Goal: Information Seeking & Learning: Learn about a topic

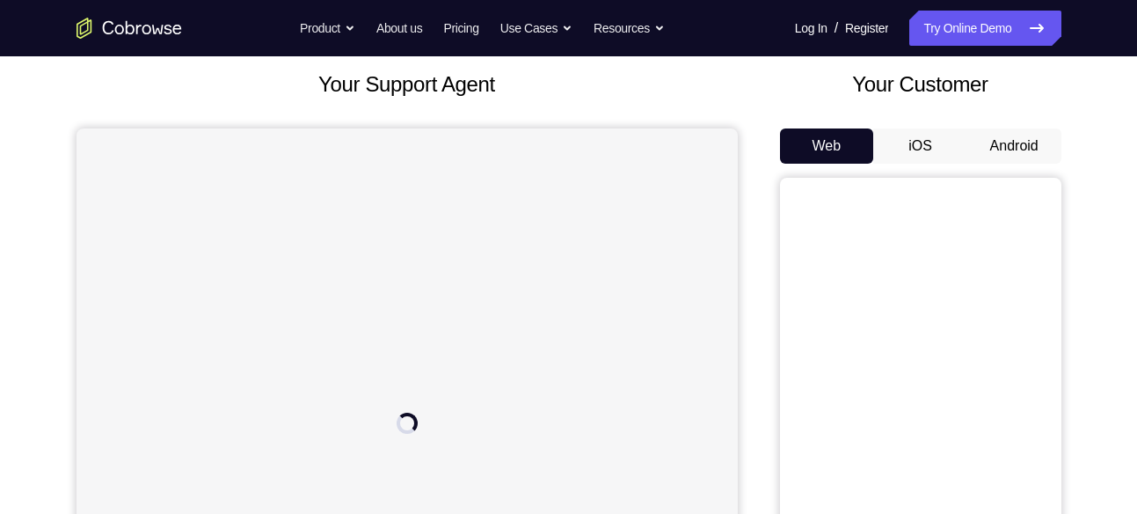
scroll to position [76, 0]
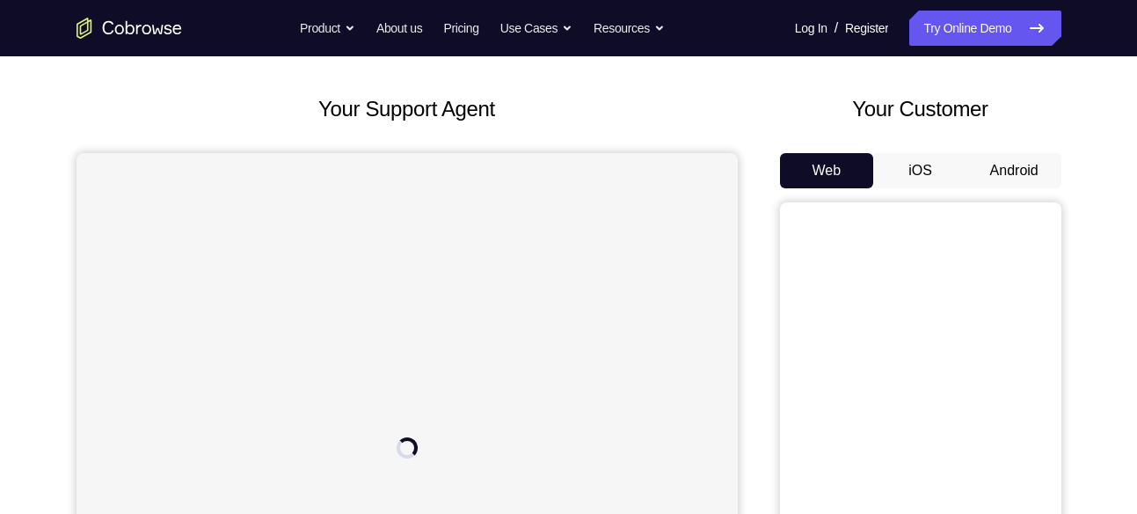
click at [1011, 164] on button "Android" at bounding box center [1014, 170] width 94 height 35
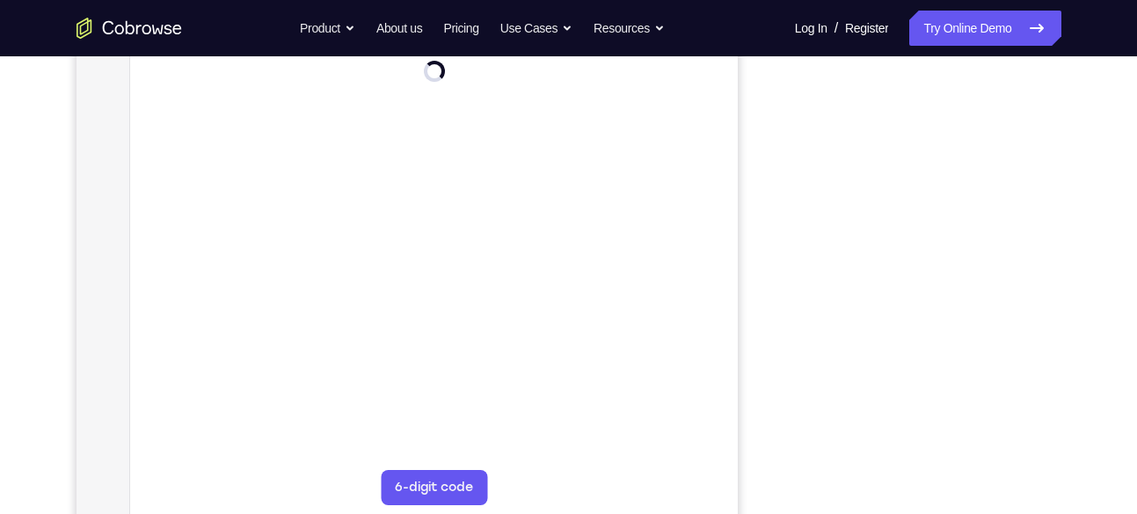
scroll to position [305, 0]
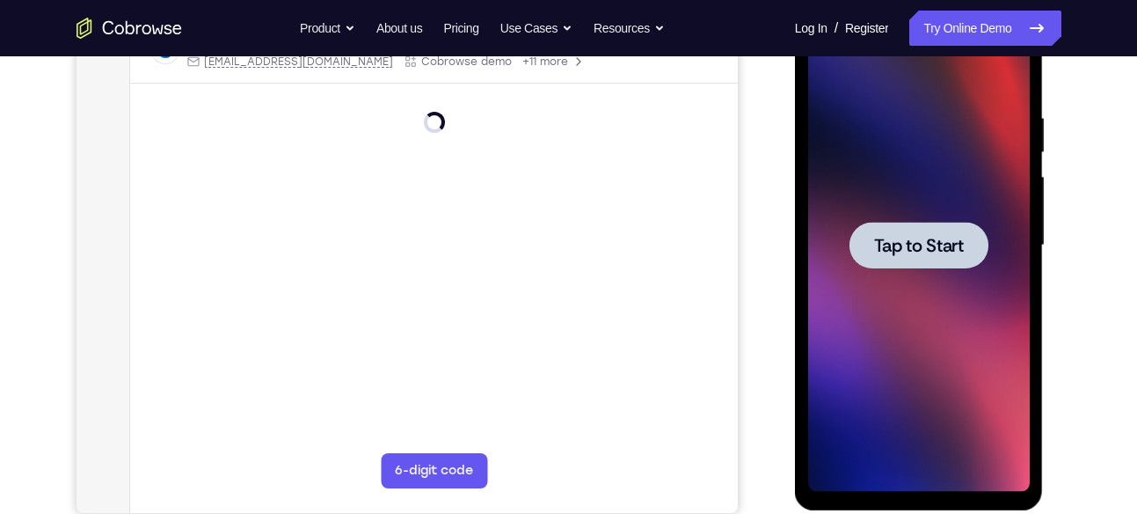
click at [904, 161] on div at bounding box center [919, 245] width 222 height 492
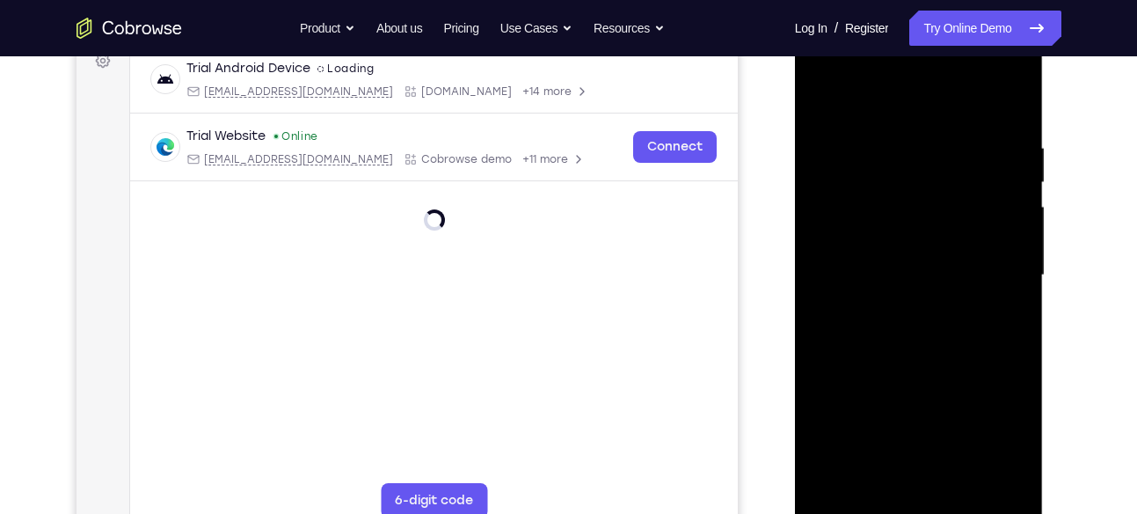
scroll to position [338, 0]
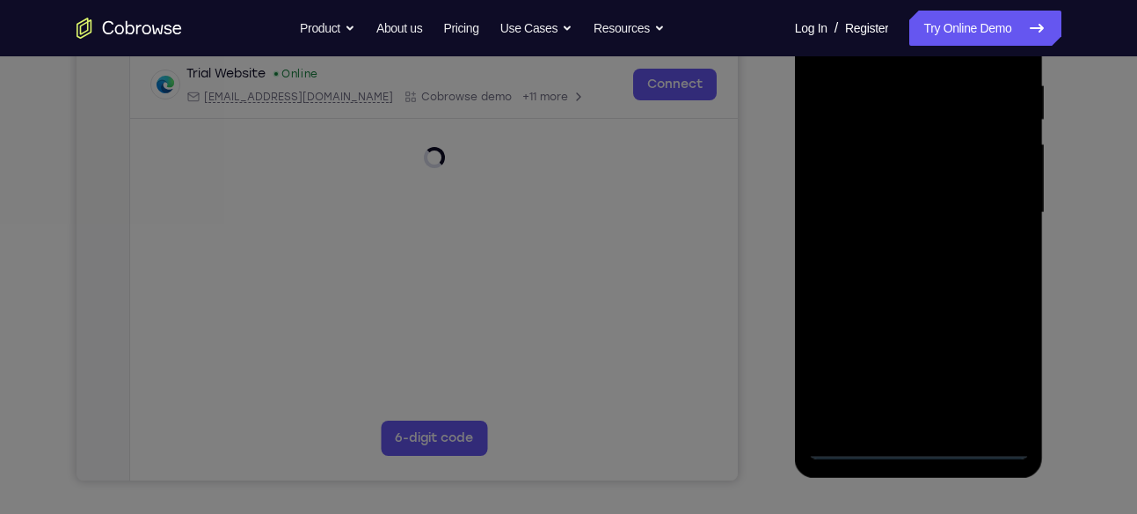
click at [914, 447] on icon at bounding box center [575, 199] width 1150 height 630
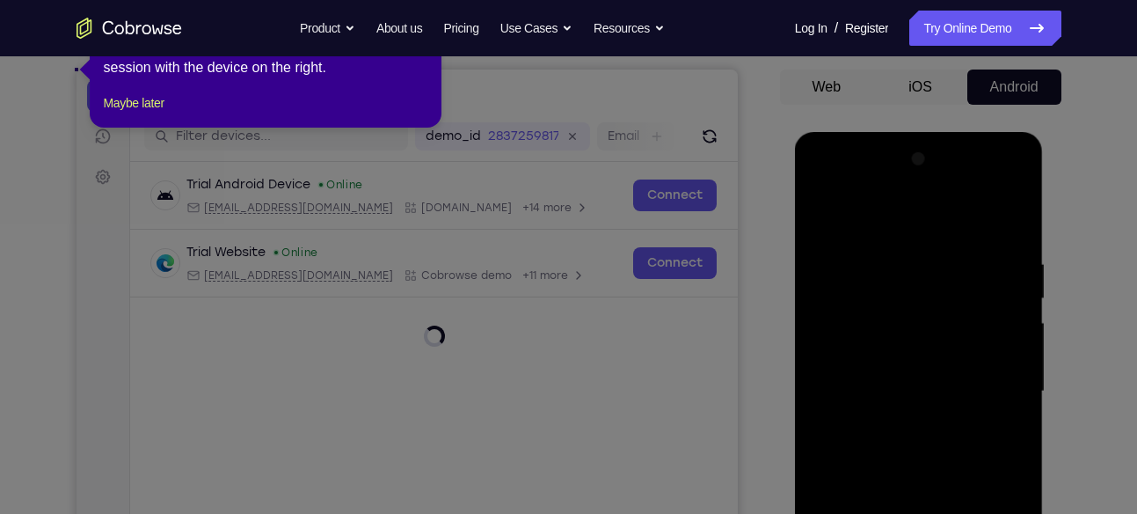
scroll to position [10, 0]
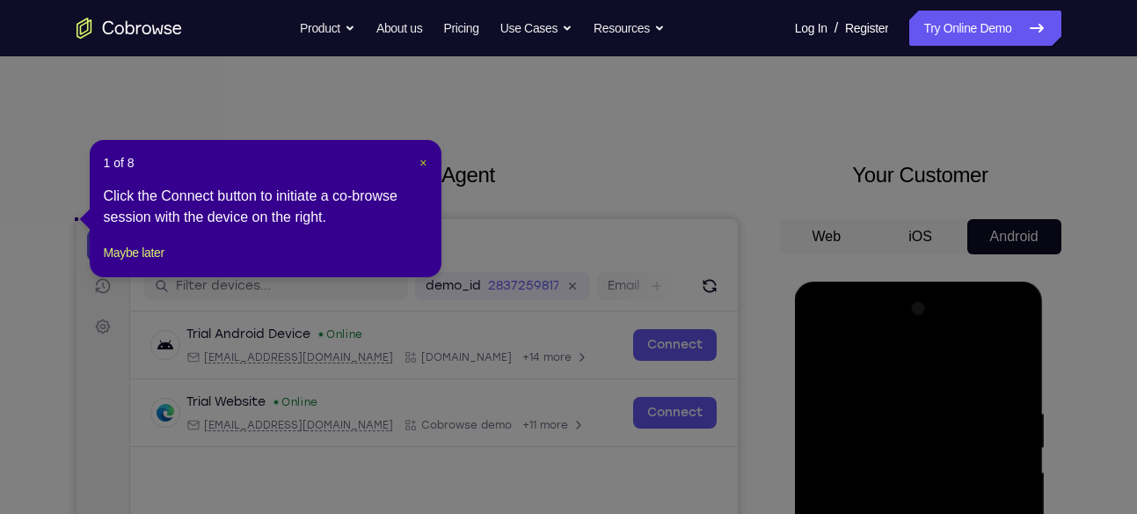
click at [425, 159] on span "×" at bounding box center [422, 163] width 7 height 14
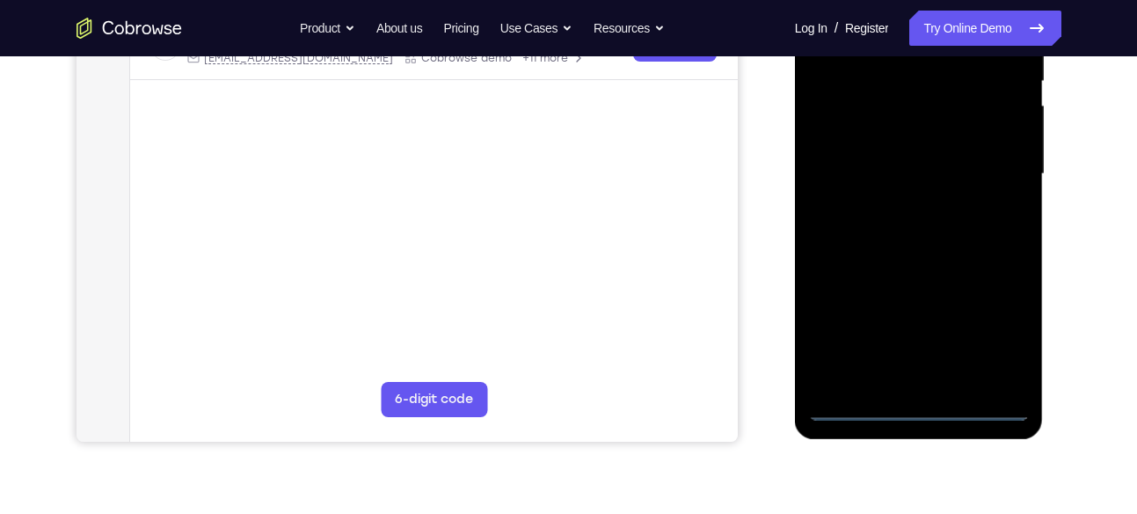
scroll to position [387, 0]
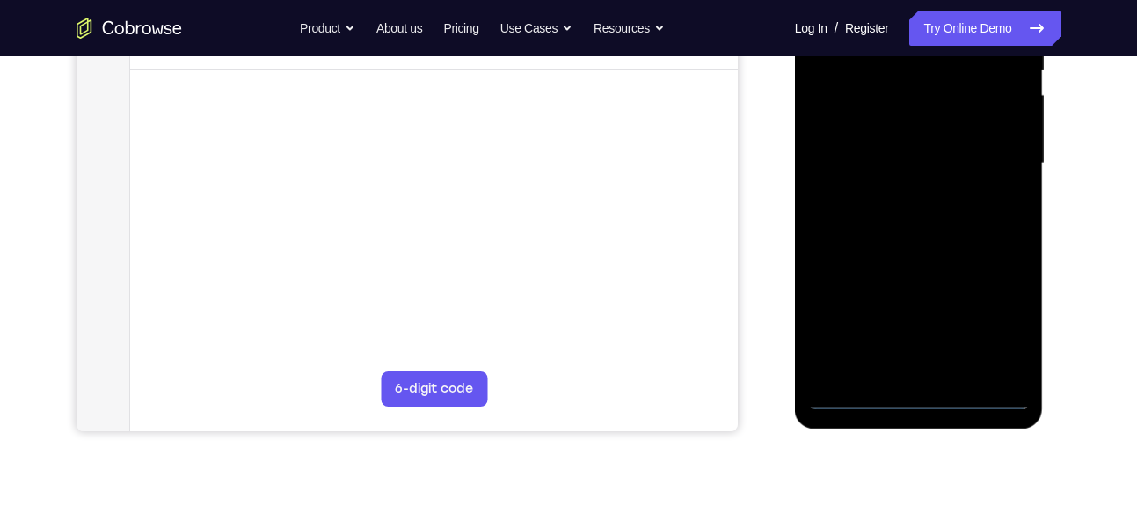
click at [916, 395] on div at bounding box center [919, 163] width 222 height 492
click at [1007, 333] on div at bounding box center [919, 163] width 222 height 492
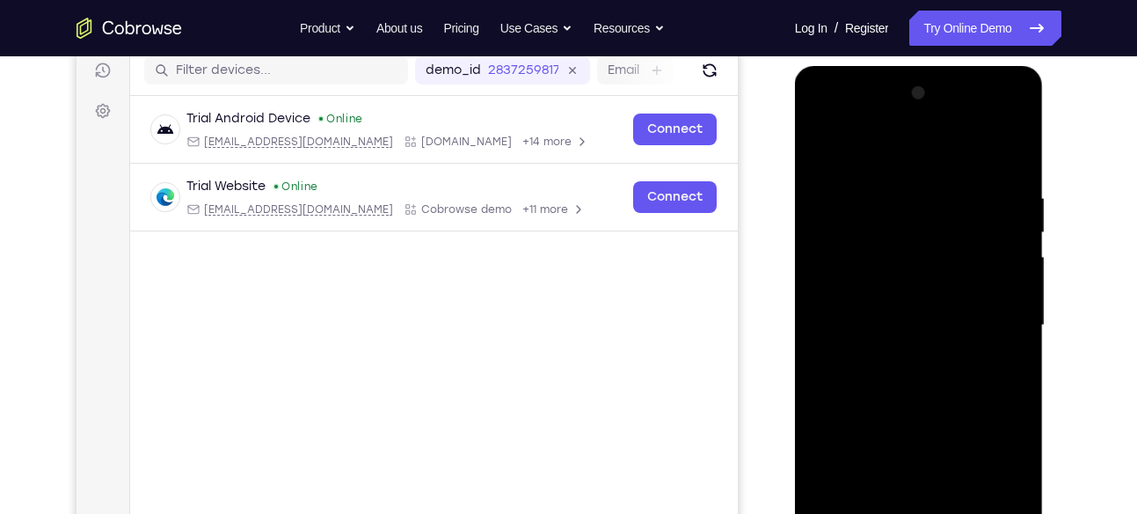
scroll to position [227, 0]
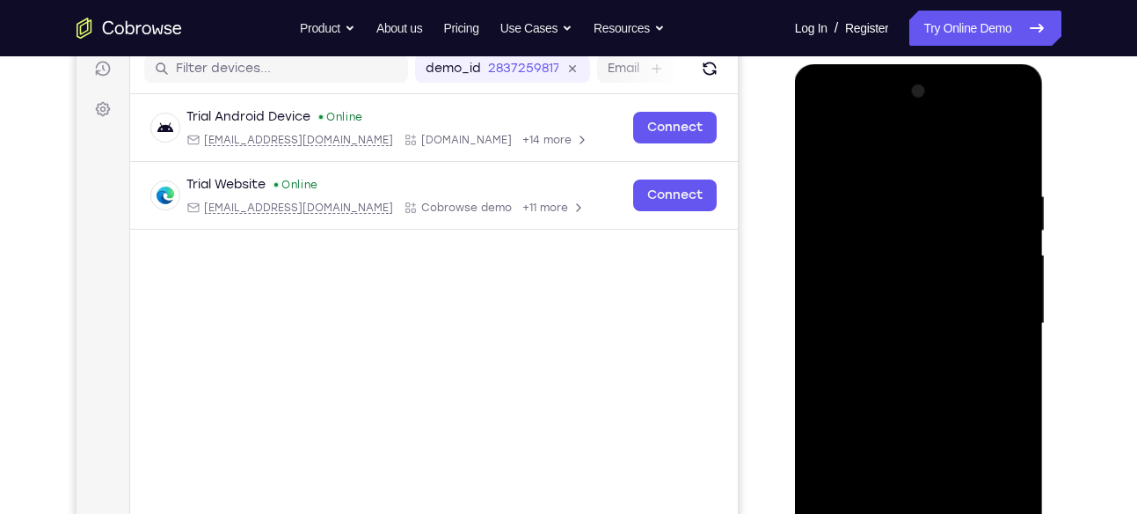
click at [840, 121] on div at bounding box center [919, 323] width 222 height 492
click at [856, 223] on div at bounding box center [919, 323] width 222 height 492
click at [868, 287] on div at bounding box center [919, 323] width 222 height 492
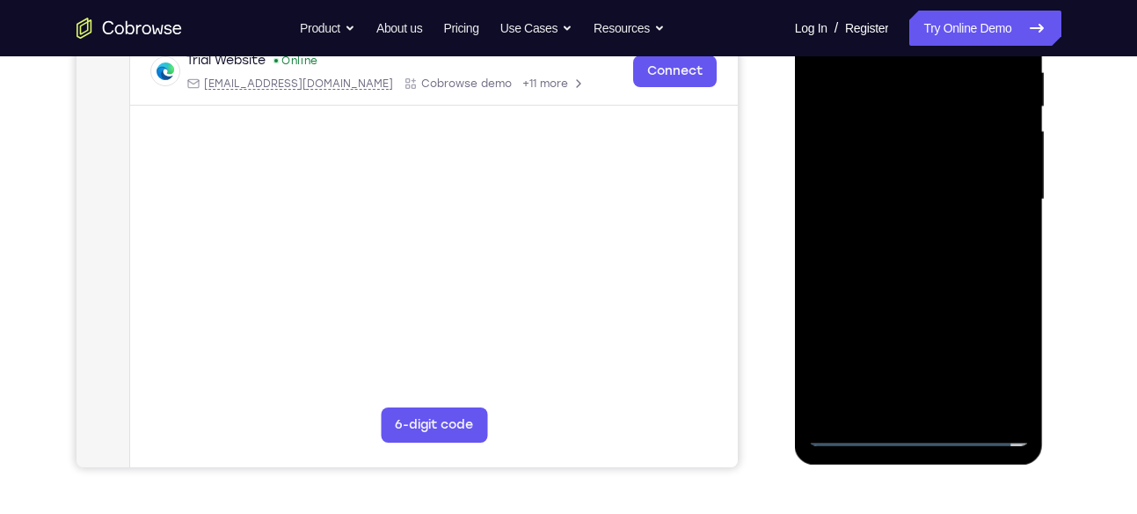
scroll to position [333, 0]
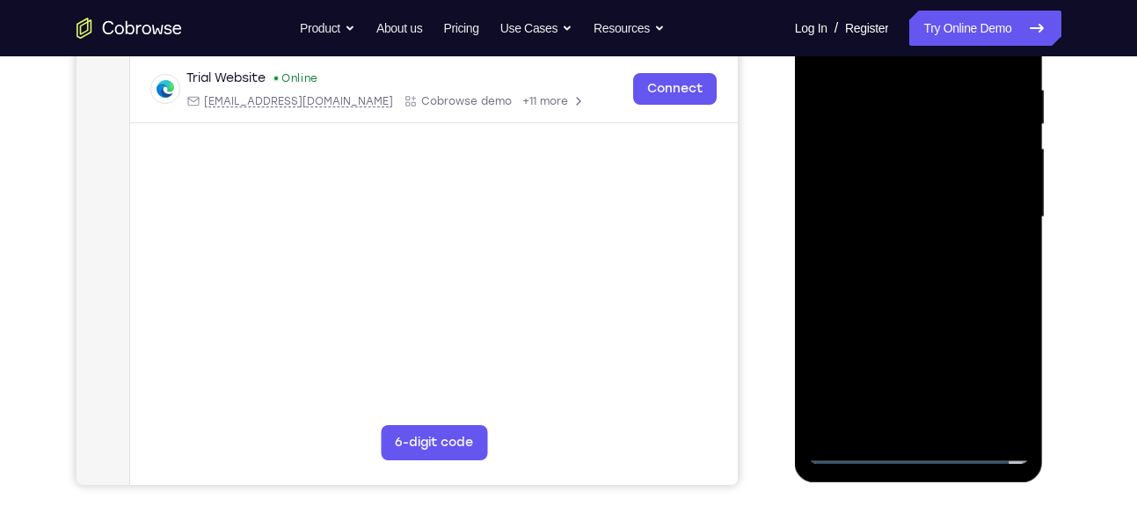
drag, startPoint x: 939, startPoint y: 275, endPoint x: 926, endPoint y: 228, distance: 49.3
click at [926, 228] on div at bounding box center [919, 217] width 222 height 492
drag, startPoint x: 903, startPoint y: 355, endPoint x: 891, endPoint y: 277, distance: 79.2
click at [891, 277] on div at bounding box center [919, 217] width 222 height 492
drag, startPoint x: 923, startPoint y: 306, endPoint x: 942, endPoint y: 165, distance: 141.9
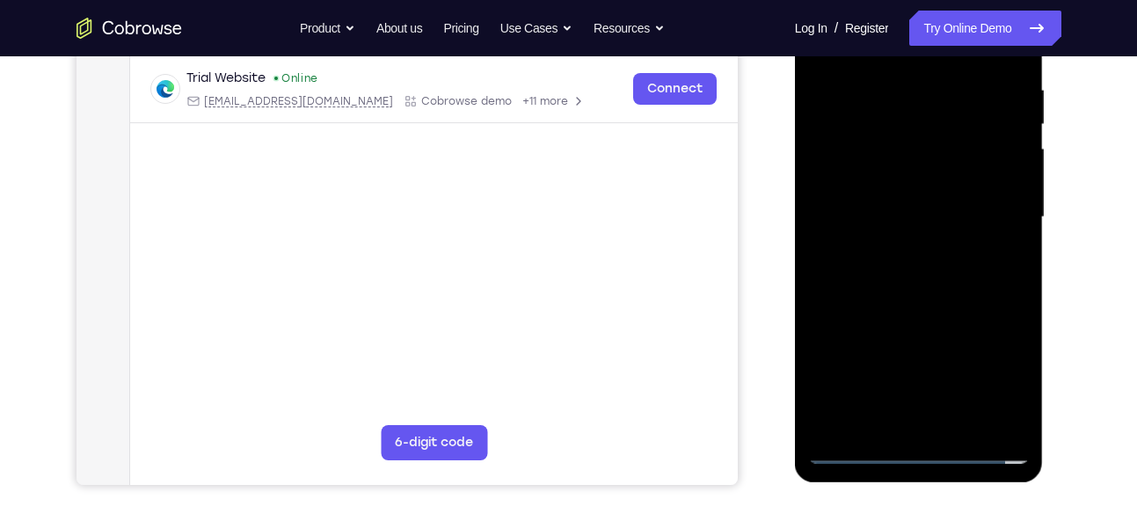
click at [942, 165] on div at bounding box center [919, 217] width 222 height 492
drag, startPoint x: 921, startPoint y: 353, endPoint x: 922, endPoint y: 247, distance: 106.4
click at [922, 247] on div at bounding box center [919, 217] width 222 height 492
drag, startPoint x: 921, startPoint y: 390, endPoint x: 916, endPoint y: 353, distance: 37.3
click at [916, 353] on div at bounding box center [919, 217] width 222 height 492
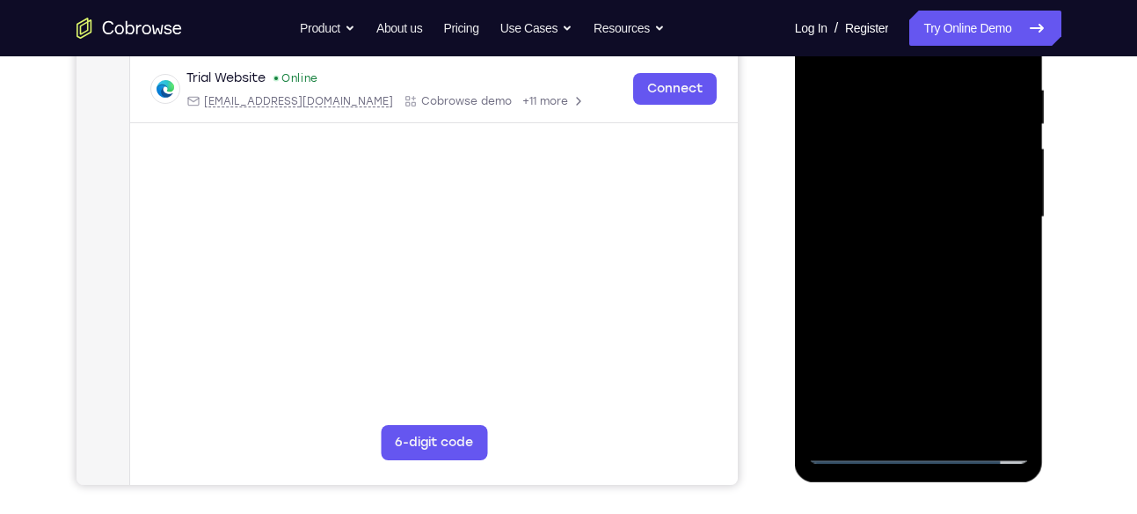
drag, startPoint x: 929, startPoint y: 380, endPoint x: 927, endPoint y: 274, distance: 105.5
click at [927, 274] on div at bounding box center [919, 217] width 222 height 492
drag, startPoint x: 923, startPoint y: 369, endPoint x: 929, endPoint y: 132, distance: 237.5
click at [929, 132] on div at bounding box center [919, 217] width 222 height 492
drag, startPoint x: 928, startPoint y: 268, endPoint x: 919, endPoint y: 223, distance: 45.7
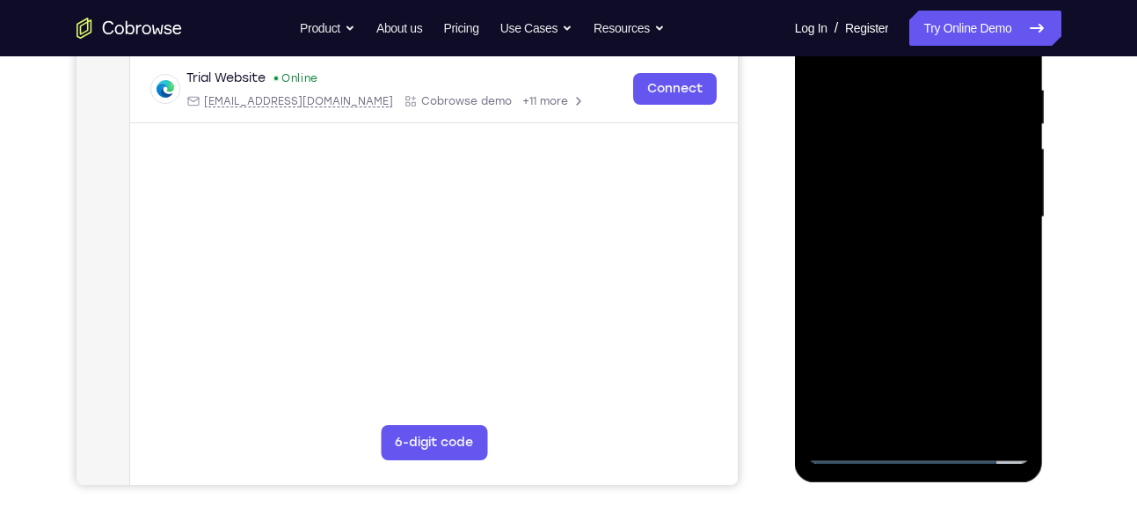
click at [919, 223] on div at bounding box center [919, 217] width 222 height 492
click at [929, 240] on div at bounding box center [919, 217] width 222 height 492
drag, startPoint x: 927, startPoint y: 261, endPoint x: 920, endPoint y: 174, distance: 87.3
click at [920, 174] on div at bounding box center [919, 217] width 222 height 492
drag, startPoint x: 901, startPoint y: 311, endPoint x: 914, endPoint y: 198, distance: 114.1
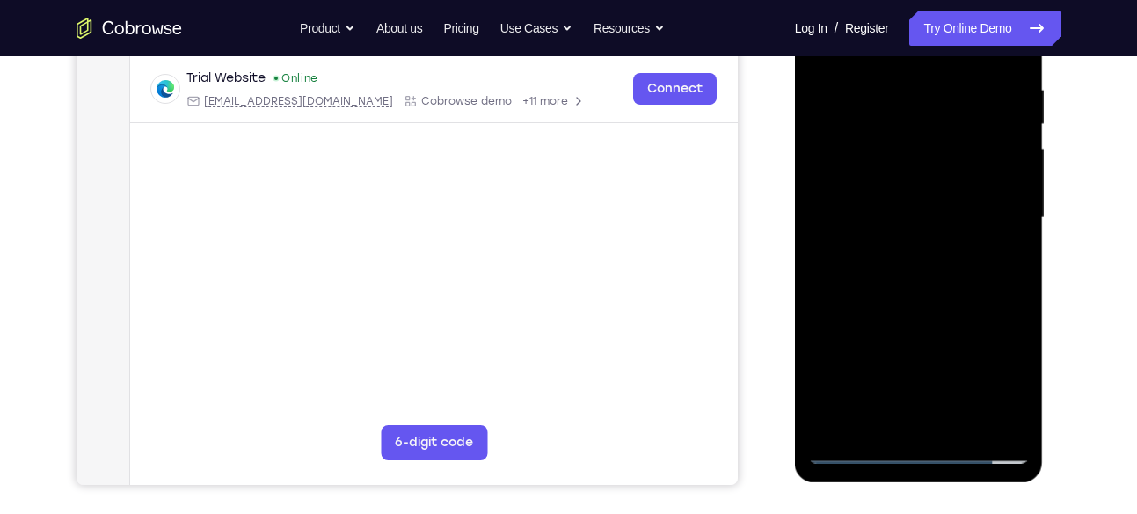
click at [914, 198] on div at bounding box center [919, 217] width 222 height 492
drag, startPoint x: 917, startPoint y: 355, endPoint x: 925, endPoint y: 164, distance: 191.0
click at [925, 164] on div at bounding box center [919, 217] width 222 height 492
click at [937, 206] on div at bounding box center [919, 217] width 222 height 492
click at [912, 244] on div at bounding box center [919, 217] width 222 height 492
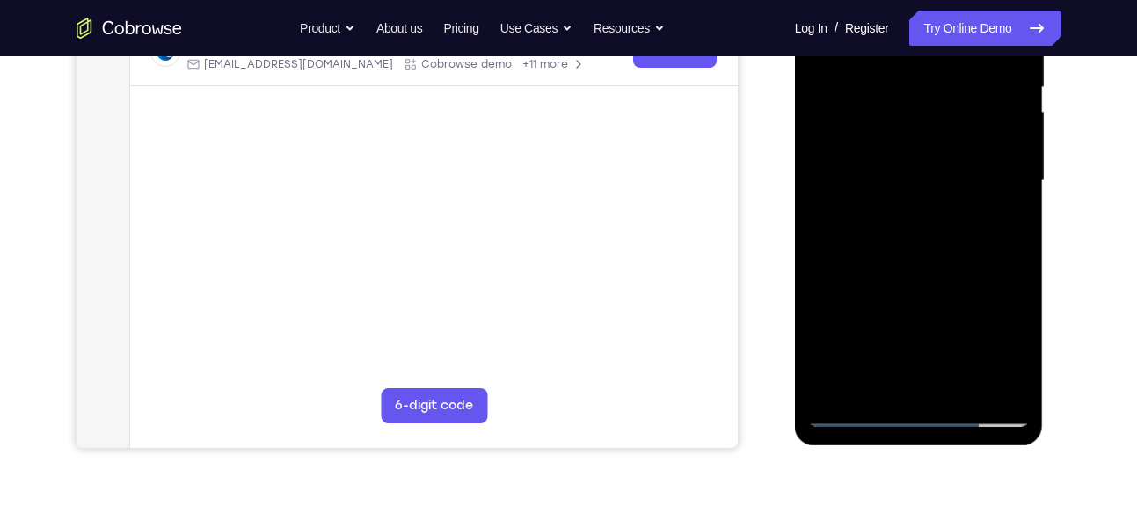
scroll to position [369, 0]
click at [997, 259] on div at bounding box center [919, 181] width 222 height 492
click at [895, 224] on div at bounding box center [919, 181] width 222 height 492
click at [853, 265] on div at bounding box center [919, 181] width 222 height 492
click at [863, 265] on div at bounding box center [919, 181] width 222 height 492
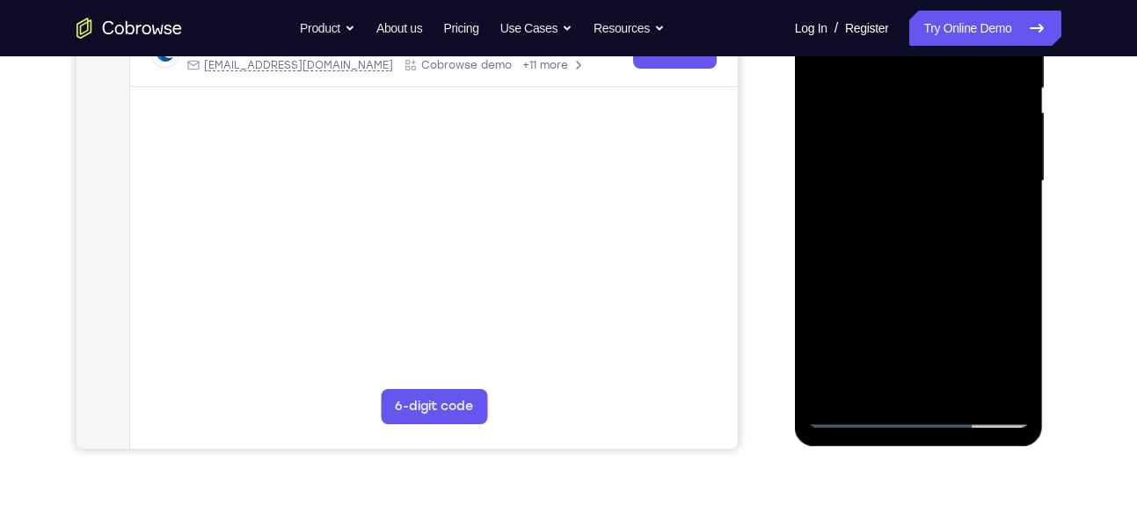
click at [877, 263] on div at bounding box center [919, 181] width 222 height 492
click at [868, 264] on div at bounding box center [919, 181] width 222 height 492
click at [878, 260] on div at bounding box center [919, 181] width 222 height 492
click at [885, 261] on div at bounding box center [919, 181] width 222 height 492
click at [945, 186] on div at bounding box center [919, 181] width 222 height 492
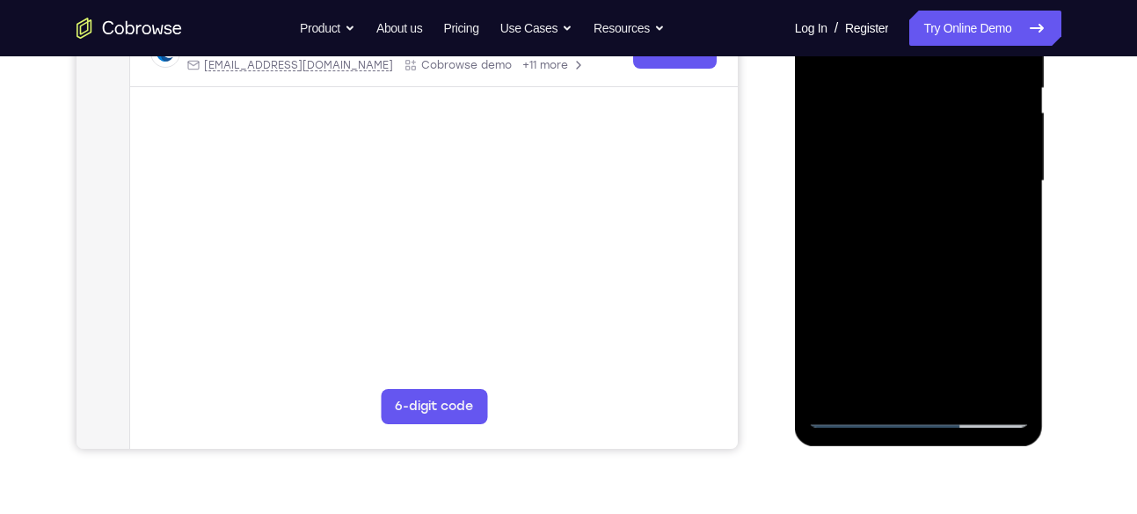
click at [893, 263] on div at bounding box center [919, 181] width 222 height 492
click at [888, 263] on div at bounding box center [919, 181] width 222 height 492
click at [933, 207] on div at bounding box center [919, 181] width 222 height 492
click at [914, 208] on div at bounding box center [919, 181] width 222 height 492
click at [898, 261] on div at bounding box center [919, 181] width 222 height 492
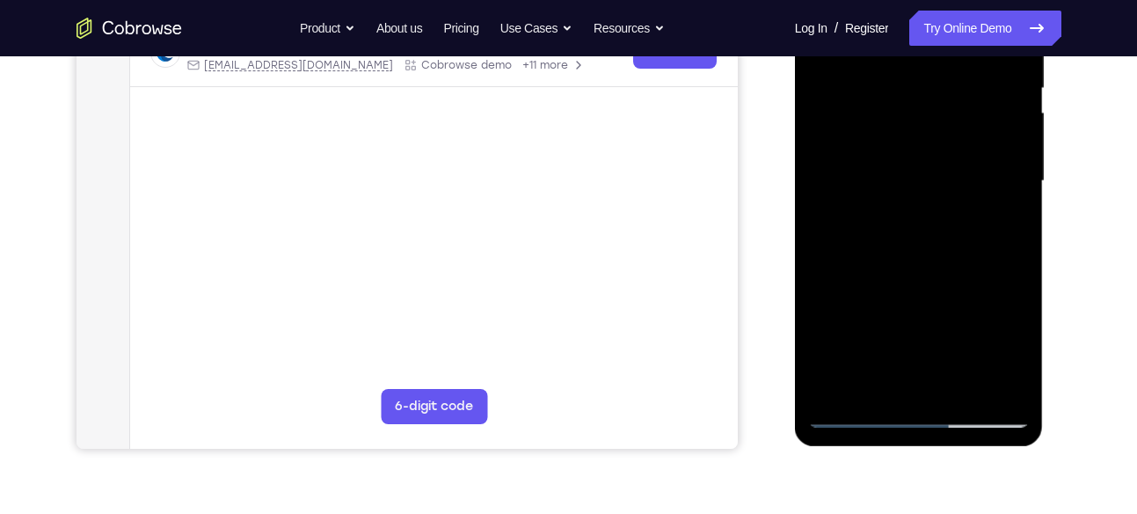
click at [892, 266] on div at bounding box center [919, 181] width 222 height 492
click at [922, 205] on div at bounding box center [919, 181] width 222 height 492
click at [949, 186] on div at bounding box center [919, 181] width 222 height 492
click at [899, 266] on div at bounding box center [919, 181] width 222 height 492
click at [905, 263] on div at bounding box center [919, 181] width 222 height 492
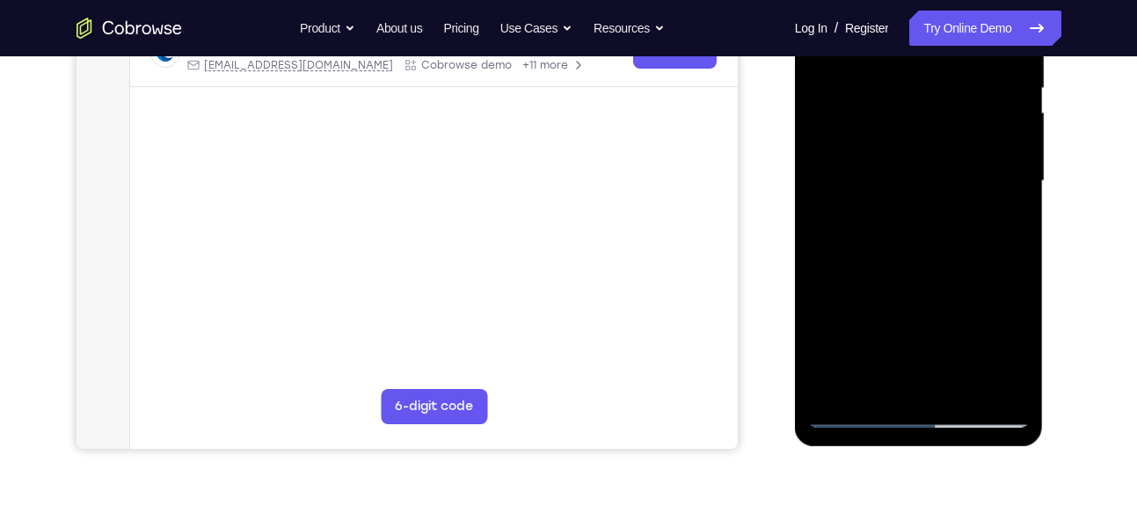
click at [905, 263] on div at bounding box center [919, 181] width 222 height 492
click at [911, 261] on div at bounding box center [919, 181] width 222 height 492
click at [918, 261] on div at bounding box center [919, 181] width 222 height 492
click at [928, 261] on div at bounding box center [919, 181] width 222 height 492
click at [933, 263] on div at bounding box center [919, 181] width 222 height 492
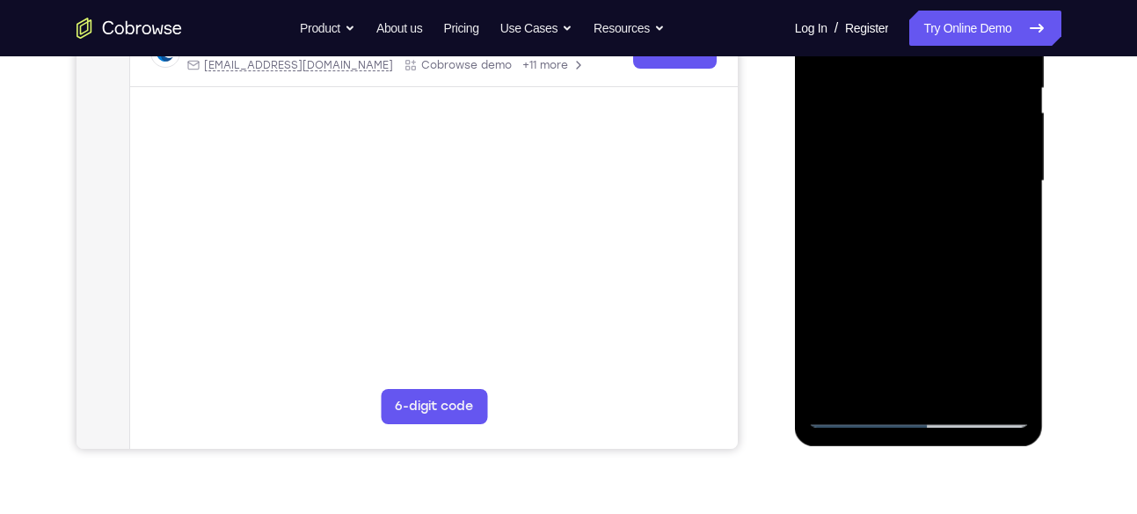
click at [933, 263] on div at bounding box center [919, 181] width 222 height 492
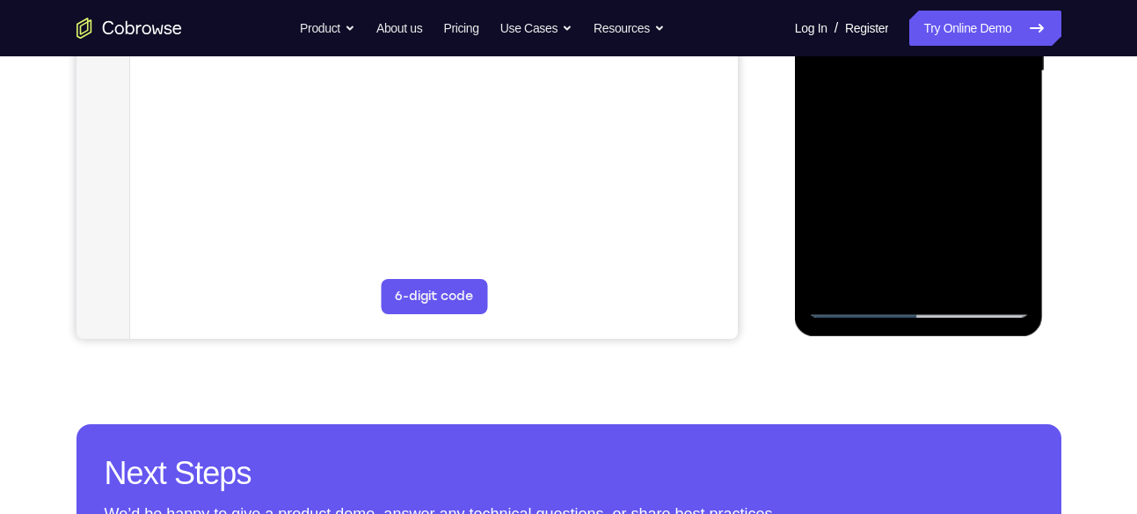
scroll to position [482, 0]
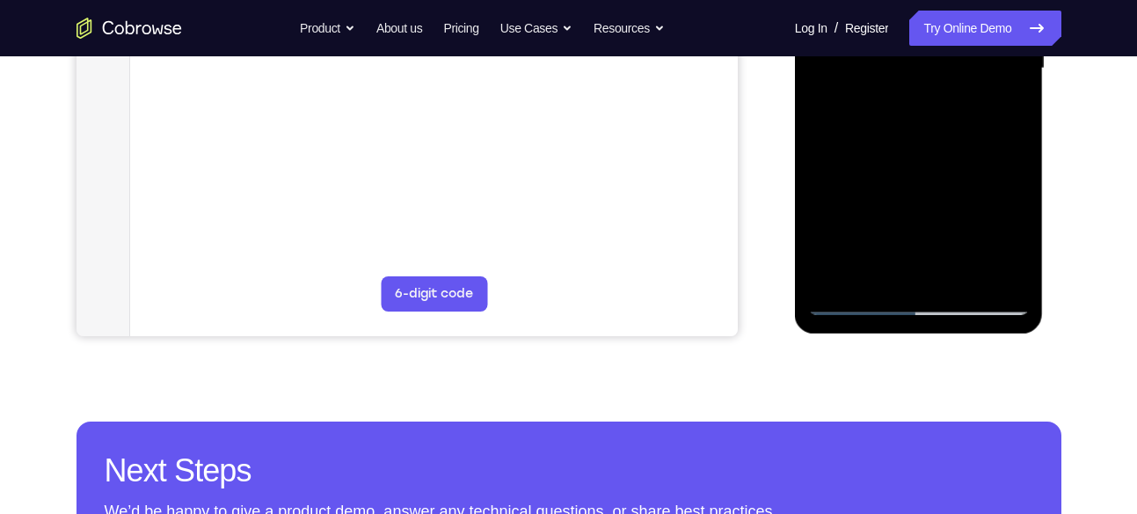
click at [858, 301] on div at bounding box center [919, 68] width 222 height 492
drag, startPoint x: 895, startPoint y: 186, endPoint x: 907, endPoint y: 94, distance: 92.3
click at [907, 94] on div at bounding box center [919, 68] width 222 height 492
drag, startPoint x: 877, startPoint y: 213, endPoint x: 886, endPoint y: 150, distance: 63.2
click at [886, 150] on div at bounding box center [919, 68] width 222 height 492
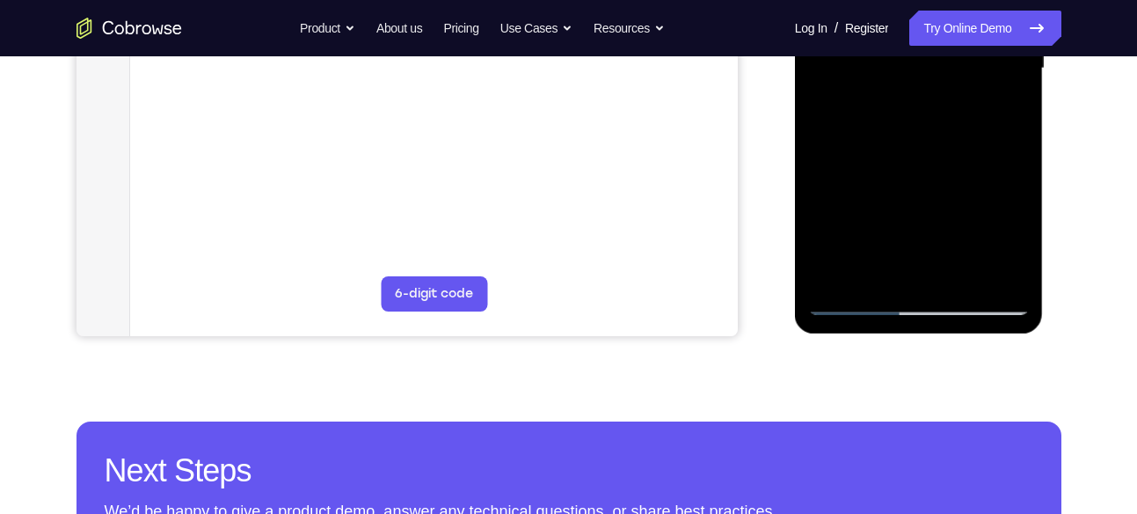
click at [932, 169] on div at bounding box center [919, 68] width 222 height 492
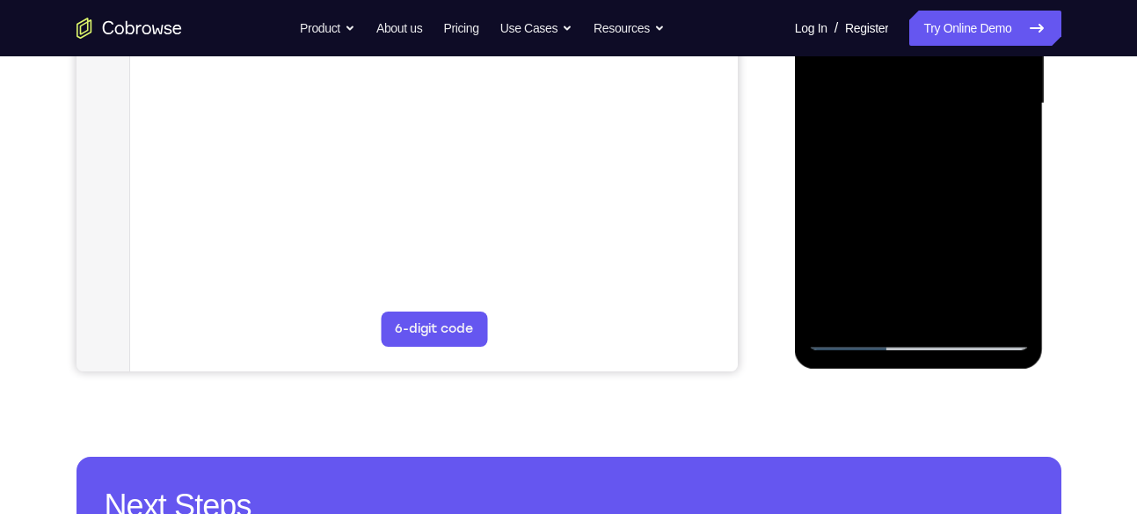
scroll to position [440, 0]
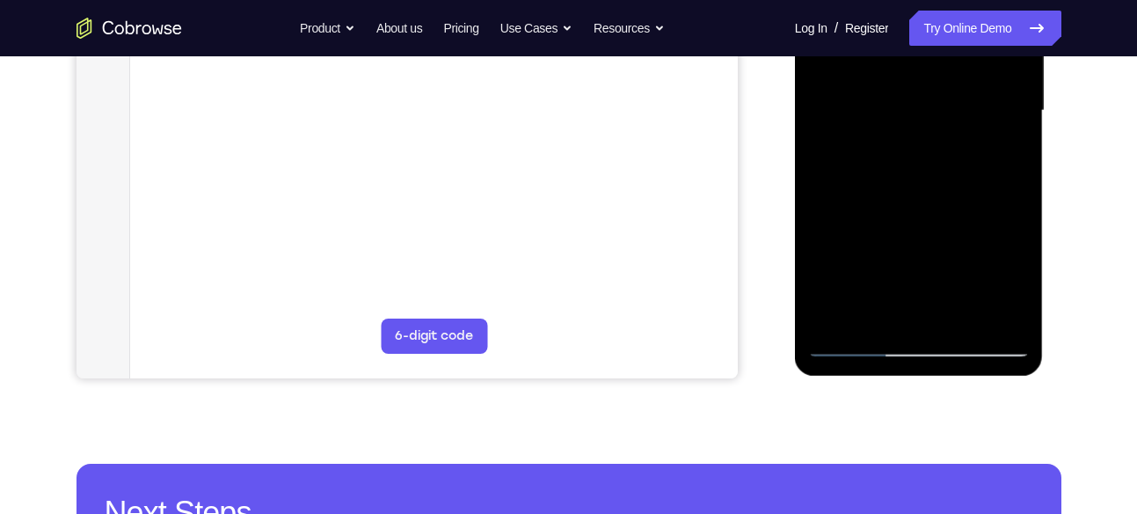
click at [914, 132] on div at bounding box center [919, 111] width 222 height 492
click at [916, 120] on div at bounding box center [919, 111] width 222 height 492
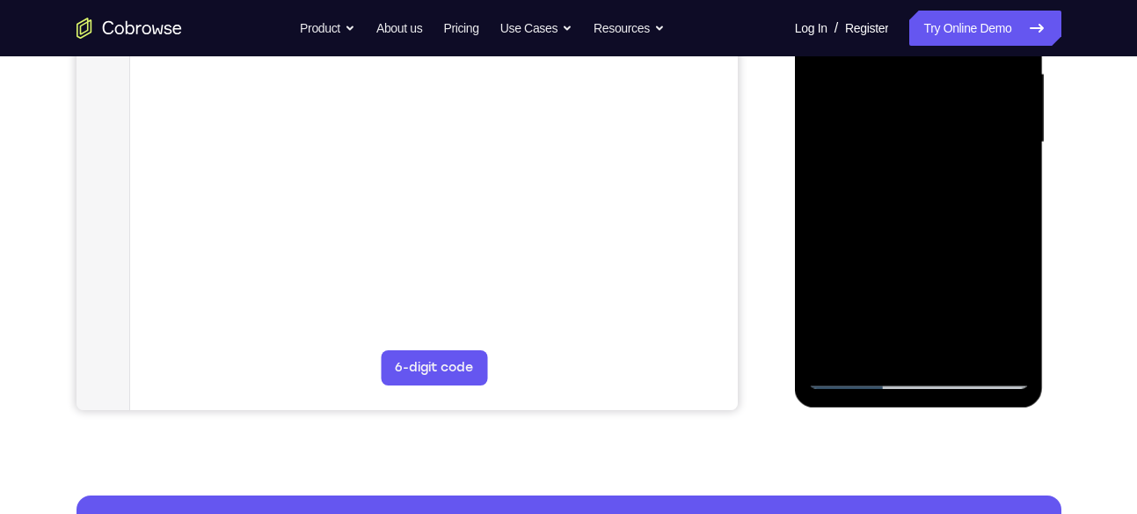
scroll to position [407, 0]
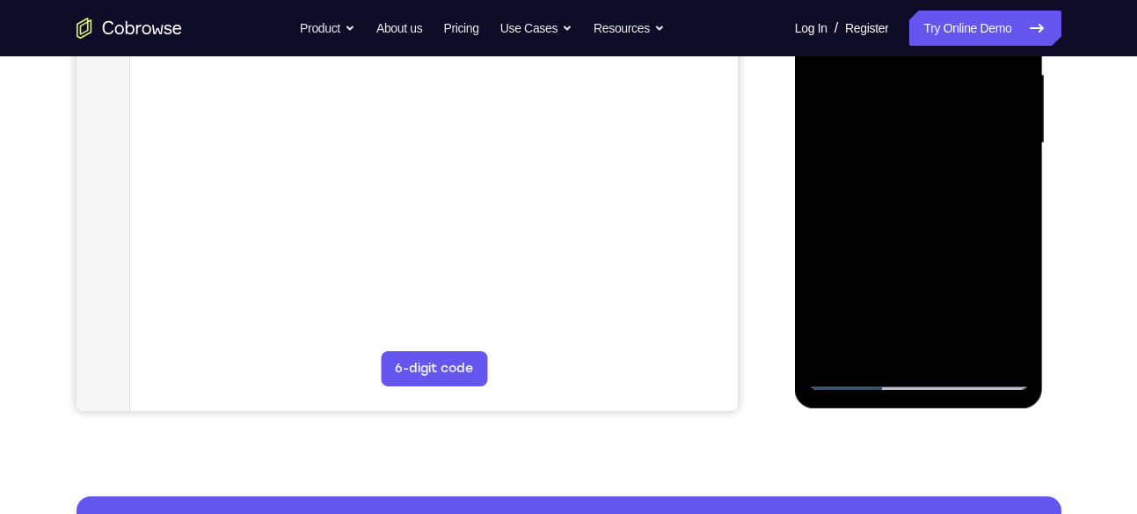
click at [863, 224] on div at bounding box center [919, 143] width 222 height 492
click at [893, 228] on div at bounding box center [919, 143] width 222 height 492
click at [914, 226] on div at bounding box center [919, 143] width 222 height 492
click at [927, 226] on div at bounding box center [919, 143] width 222 height 492
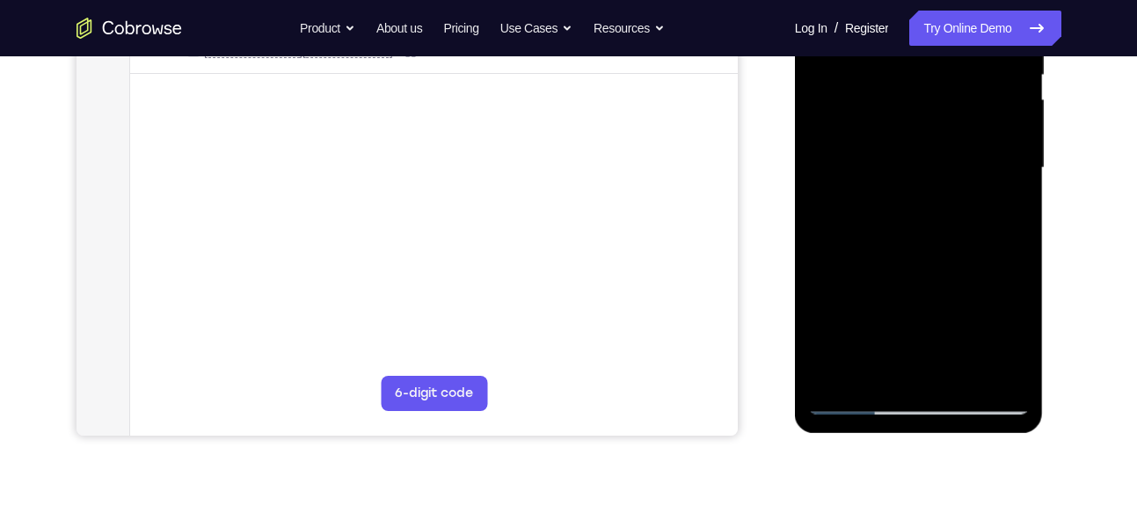
scroll to position [381, 0]
click at [952, 182] on div at bounding box center [919, 170] width 222 height 492
click at [932, 213] on div at bounding box center [919, 170] width 222 height 492
click at [933, 253] on div at bounding box center [919, 170] width 222 height 492
click at [967, 117] on div at bounding box center [919, 170] width 222 height 492
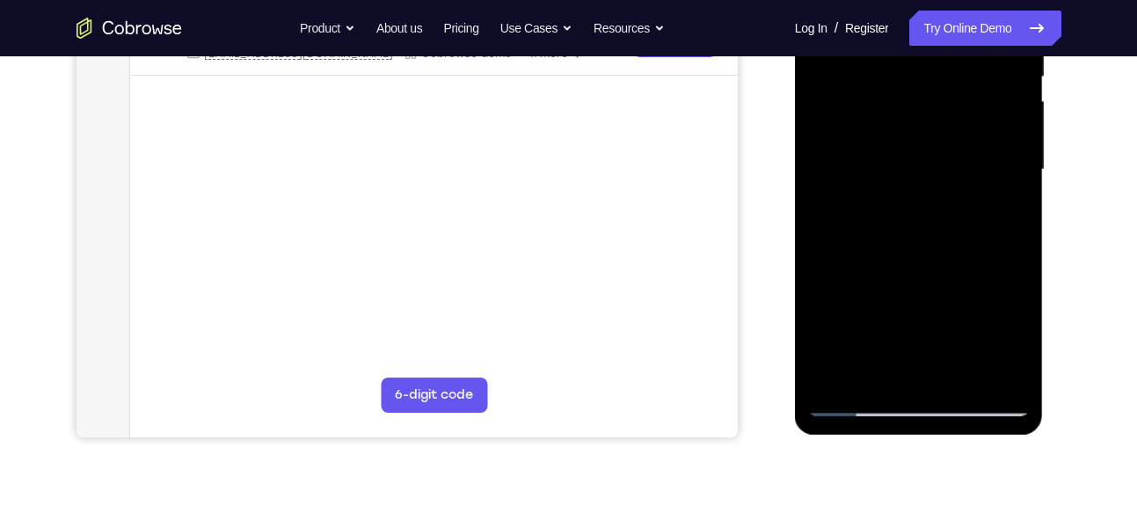
scroll to position [261, 0]
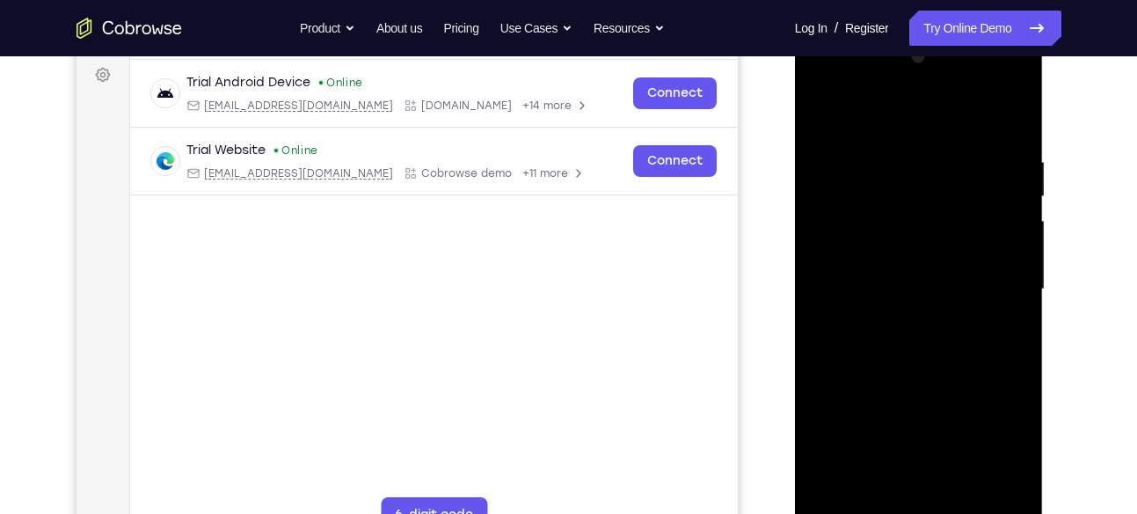
click at [987, 103] on div at bounding box center [919, 289] width 222 height 492
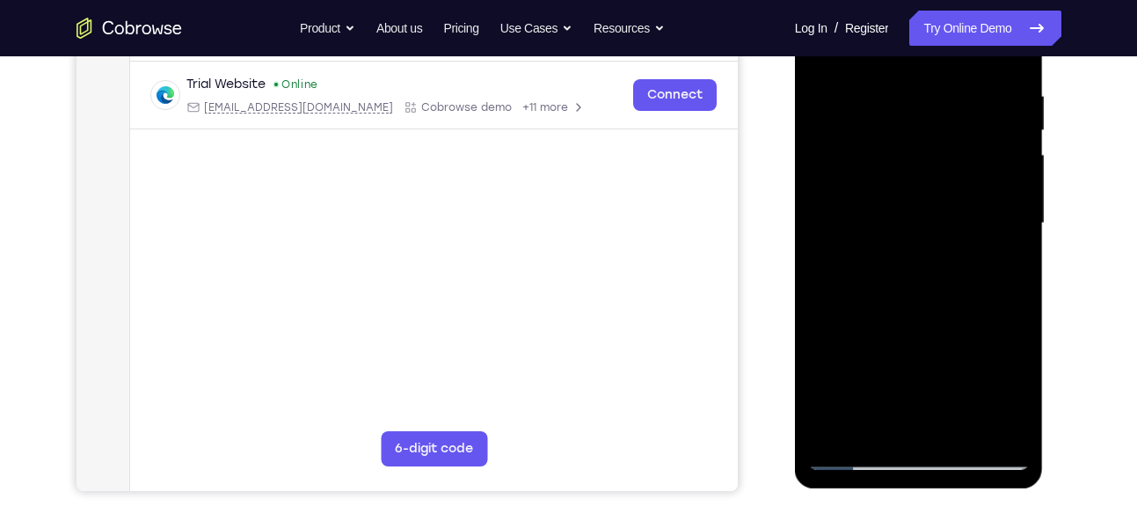
scroll to position [331, 0]
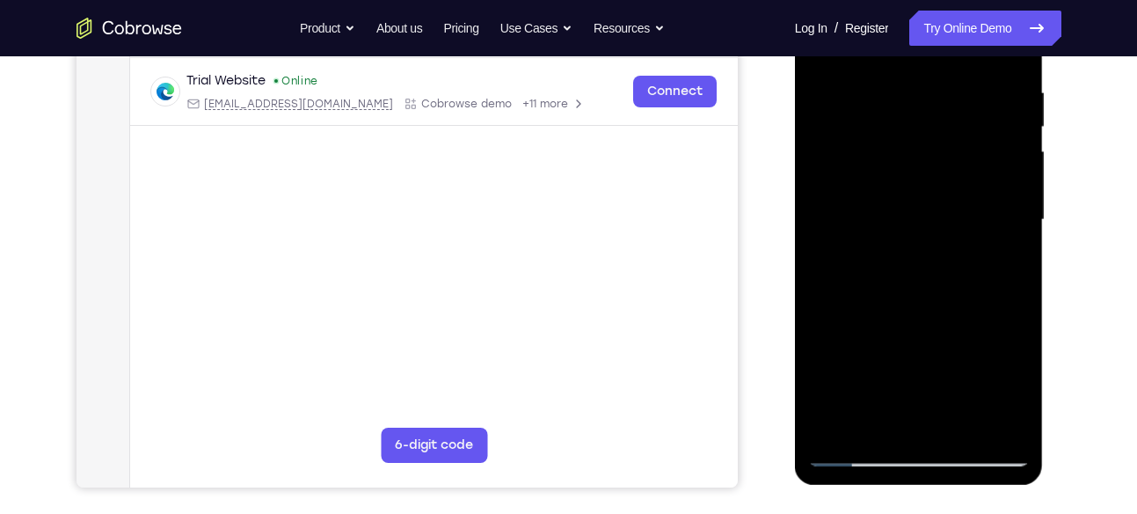
click at [914, 241] on div at bounding box center [919, 220] width 222 height 492
click at [873, 240] on div at bounding box center [919, 220] width 222 height 492
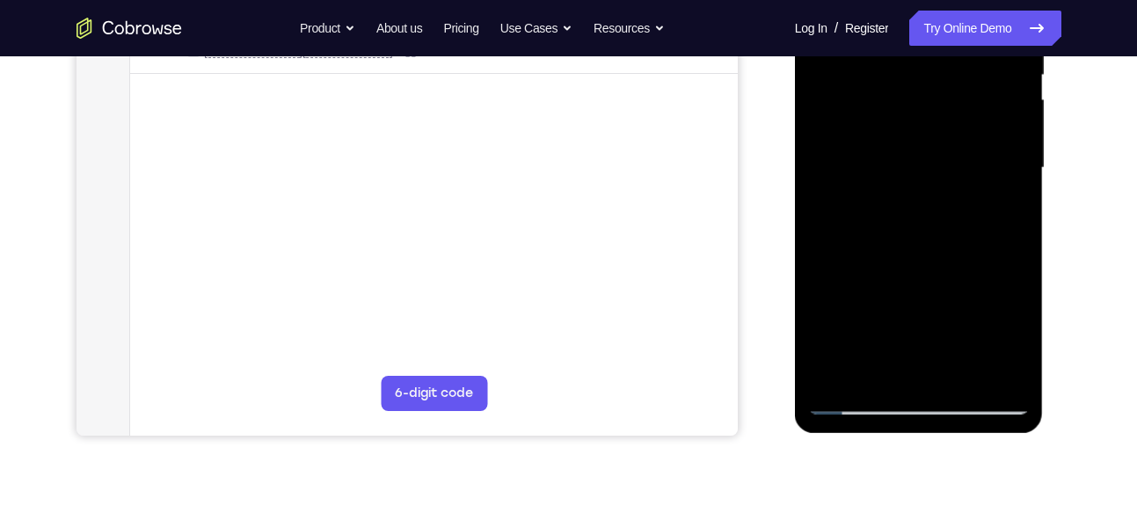
scroll to position [382, 0]
click at [856, 247] on div at bounding box center [919, 169] width 222 height 492
click at [856, 249] on div at bounding box center [919, 169] width 222 height 492
click at [847, 251] on div at bounding box center [919, 169] width 222 height 492
click at [901, 196] on div at bounding box center [919, 169] width 222 height 492
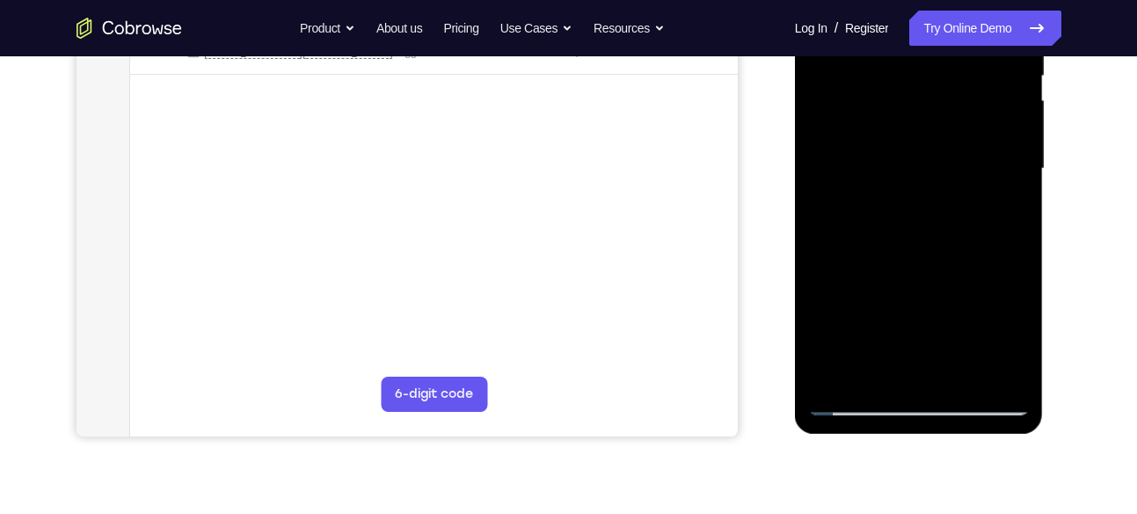
click at [863, 247] on div at bounding box center [919, 169] width 222 height 492
click at [875, 249] on div at bounding box center [919, 169] width 222 height 492
click at [886, 250] on div at bounding box center [919, 169] width 222 height 492
click at [897, 250] on div at bounding box center [919, 169] width 222 height 492
click at [914, 249] on div at bounding box center [919, 169] width 222 height 492
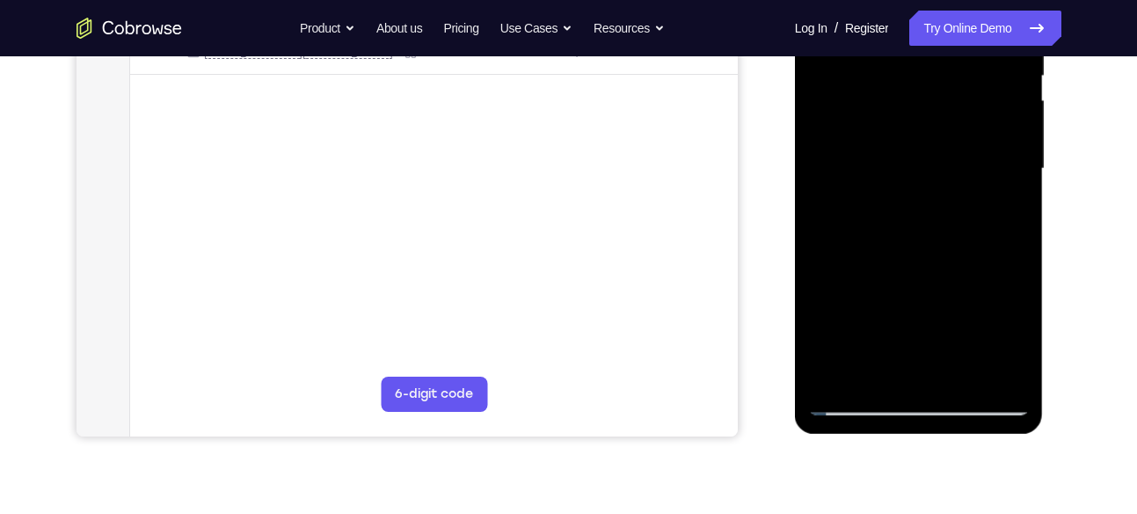
click at [926, 249] on div at bounding box center [919, 169] width 222 height 492
click at [935, 247] on div at bounding box center [919, 169] width 222 height 492
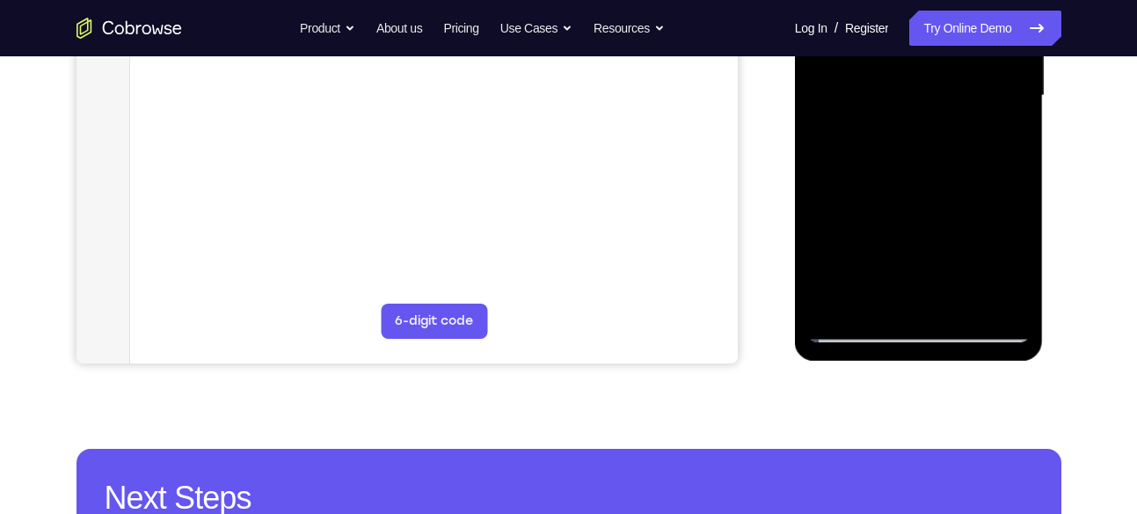
scroll to position [463, 0]
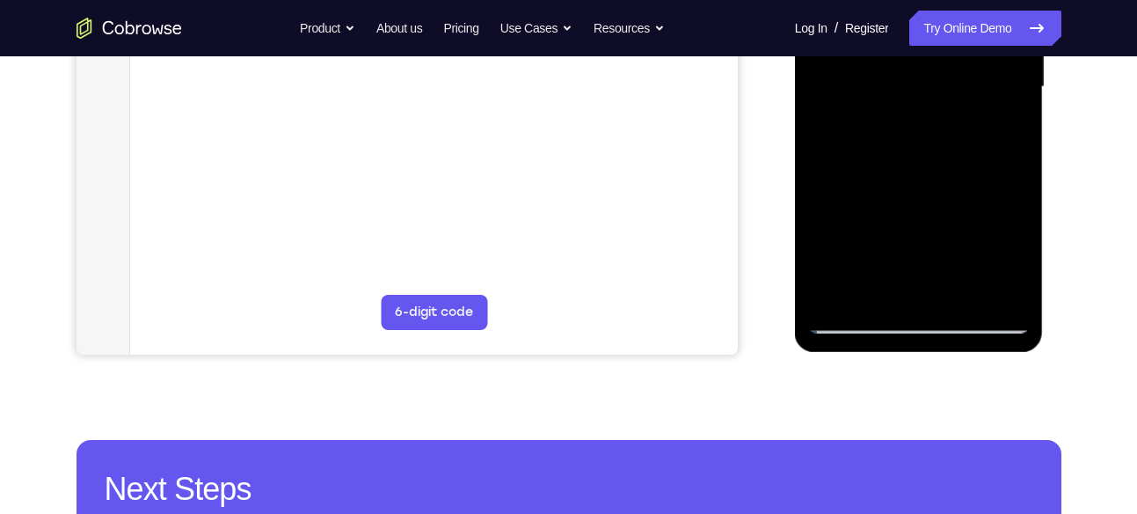
click at [855, 319] on div at bounding box center [919, 87] width 222 height 492
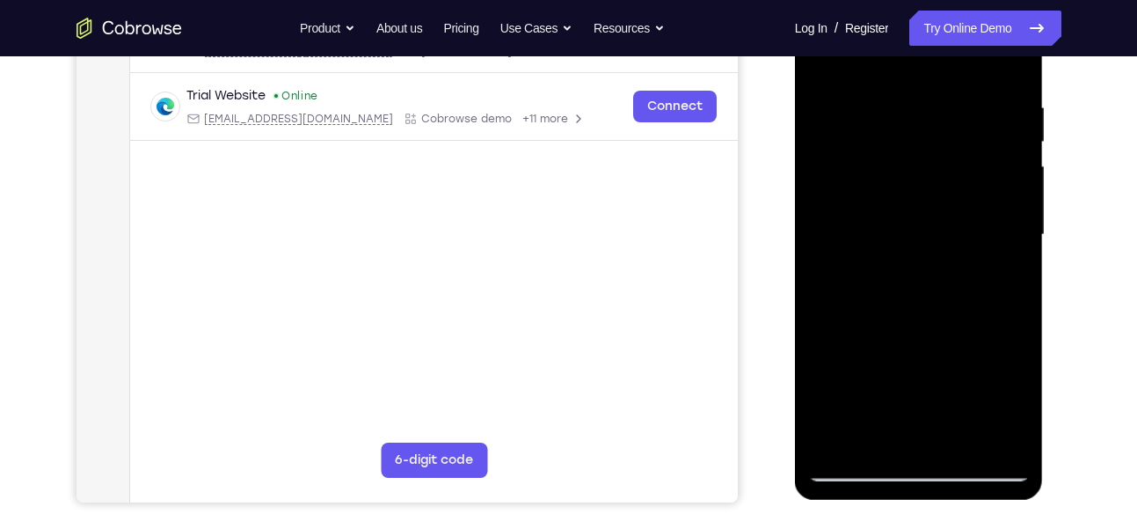
scroll to position [243, 0]
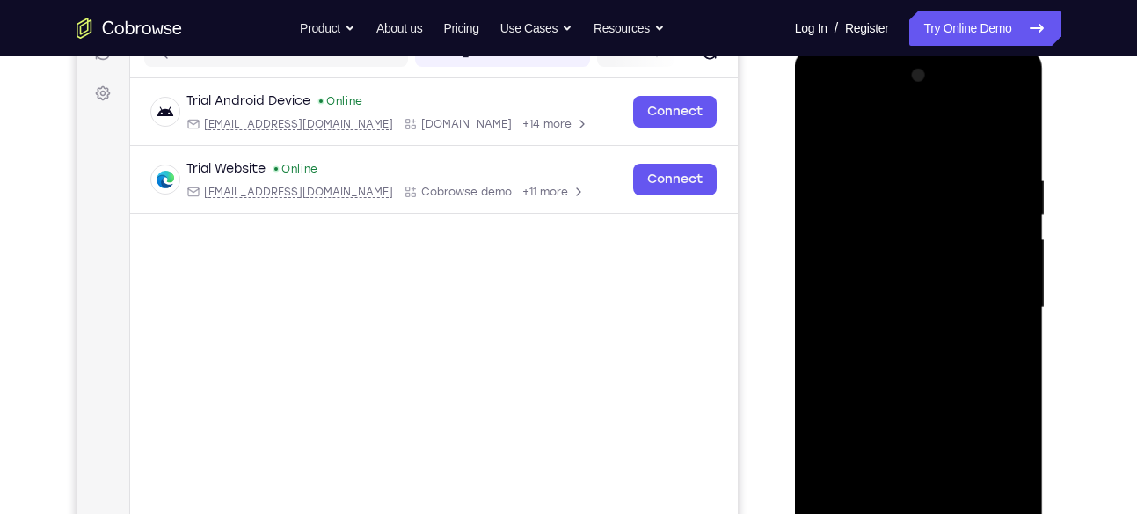
click at [883, 135] on div at bounding box center [919, 308] width 222 height 492
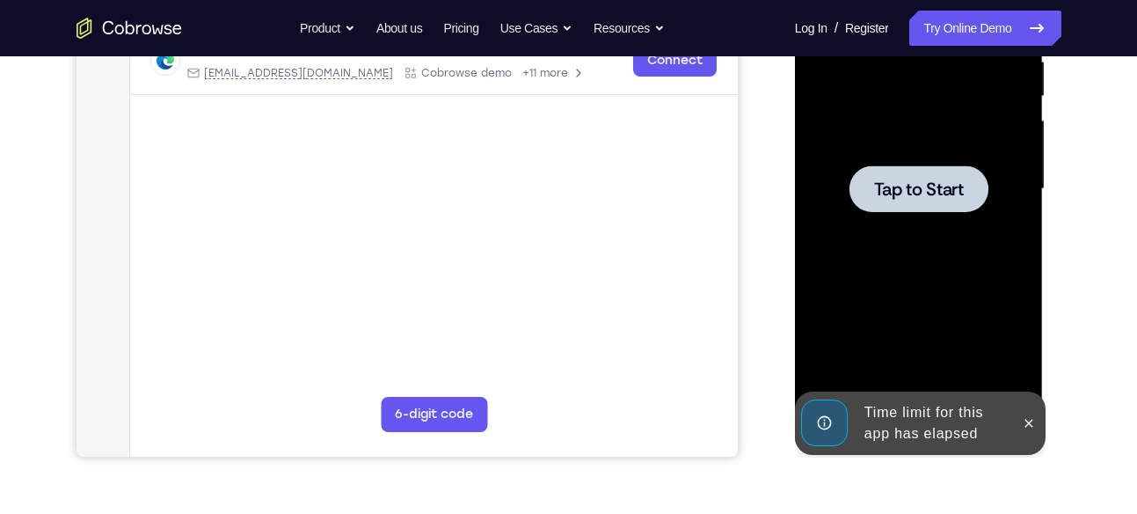
scroll to position [361, 0]
click at [900, 262] on div at bounding box center [919, 190] width 222 height 492
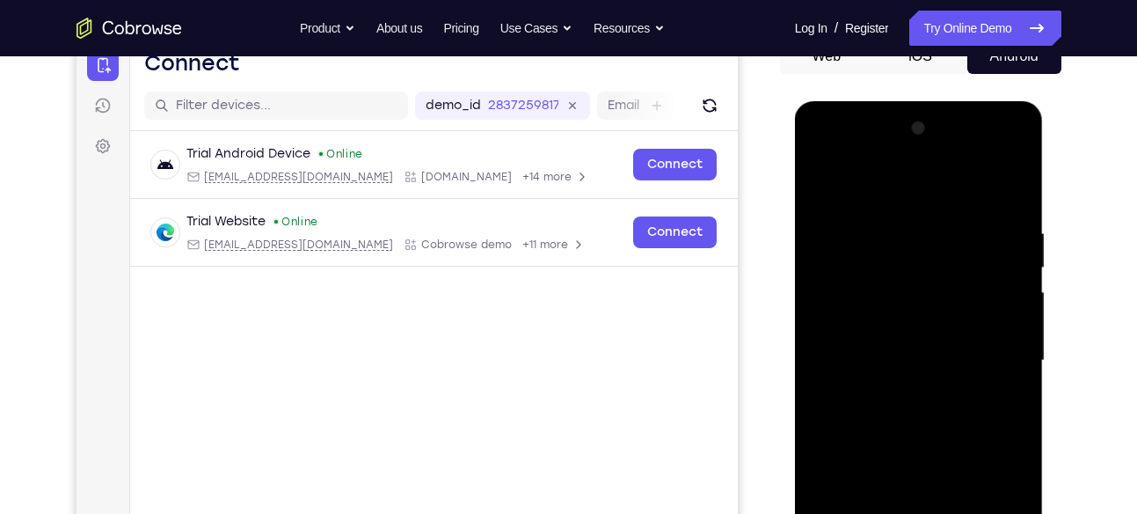
scroll to position [378, 0]
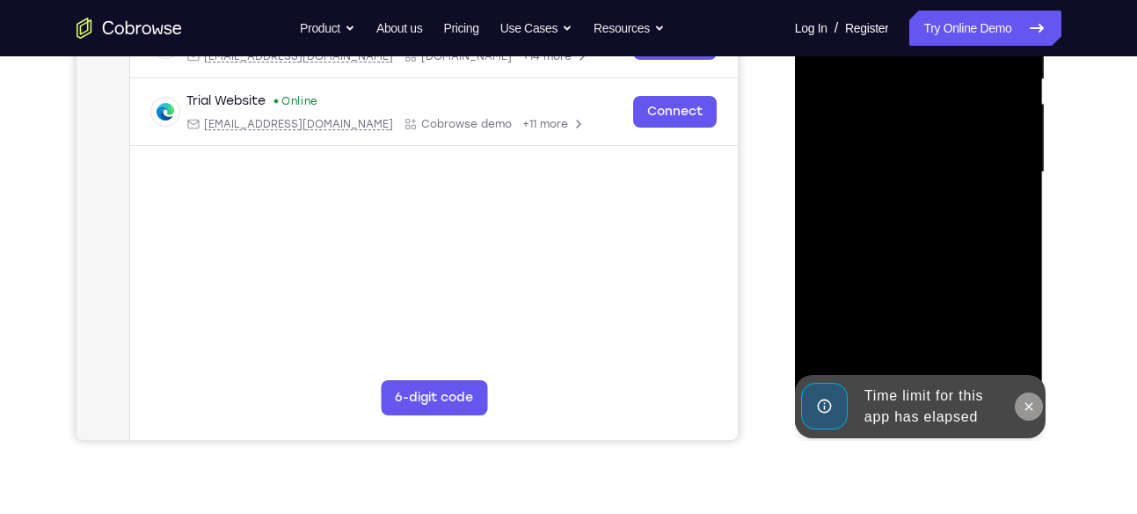
click at [1024, 402] on icon at bounding box center [1029, 406] width 14 height 14
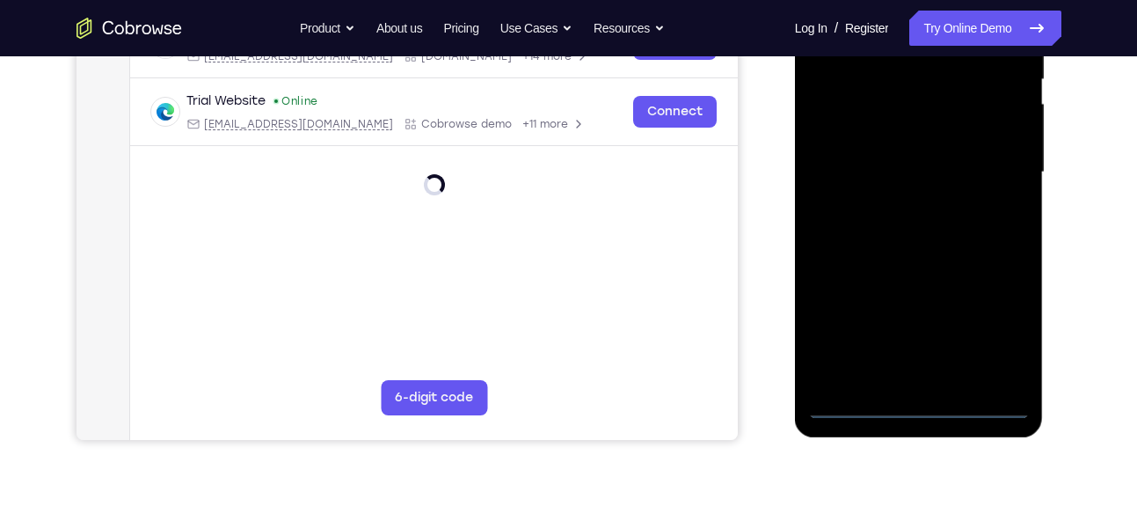
scroll to position [412, 0]
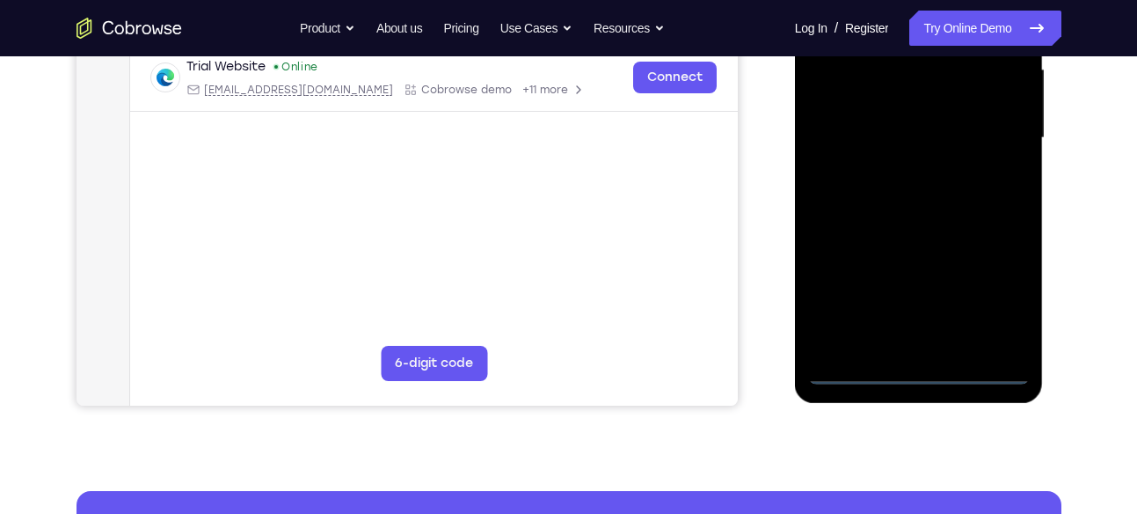
click at [920, 371] on div at bounding box center [919, 138] width 222 height 492
click at [996, 298] on div at bounding box center [919, 138] width 222 height 492
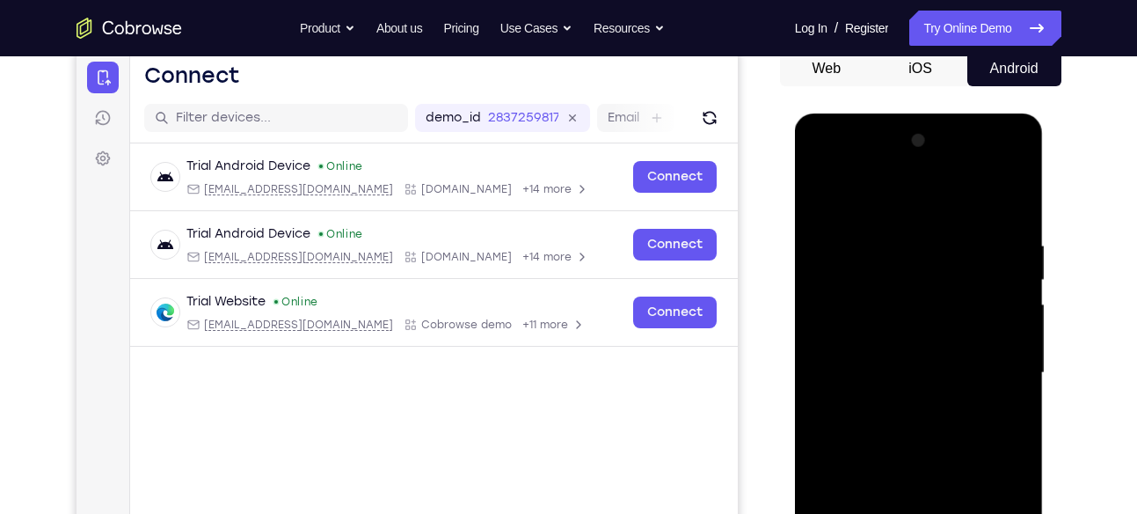
scroll to position [177, 0]
click at [824, 174] on div at bounding box center [919, 373] width 222 height 492
click at [858, 277] on div at bounding box center [919, 373] width 222 height 492
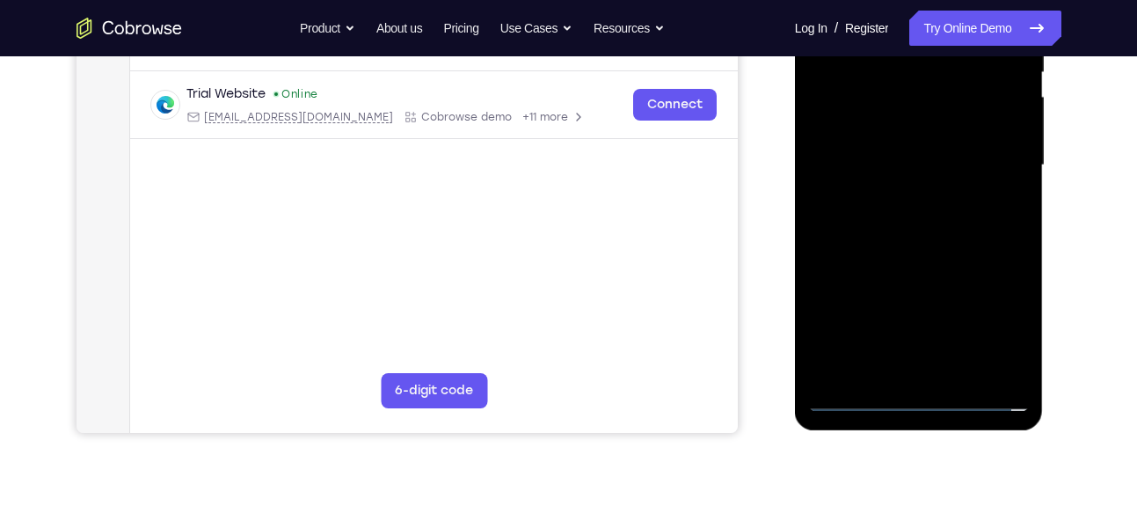
scroll to position [430, 0]
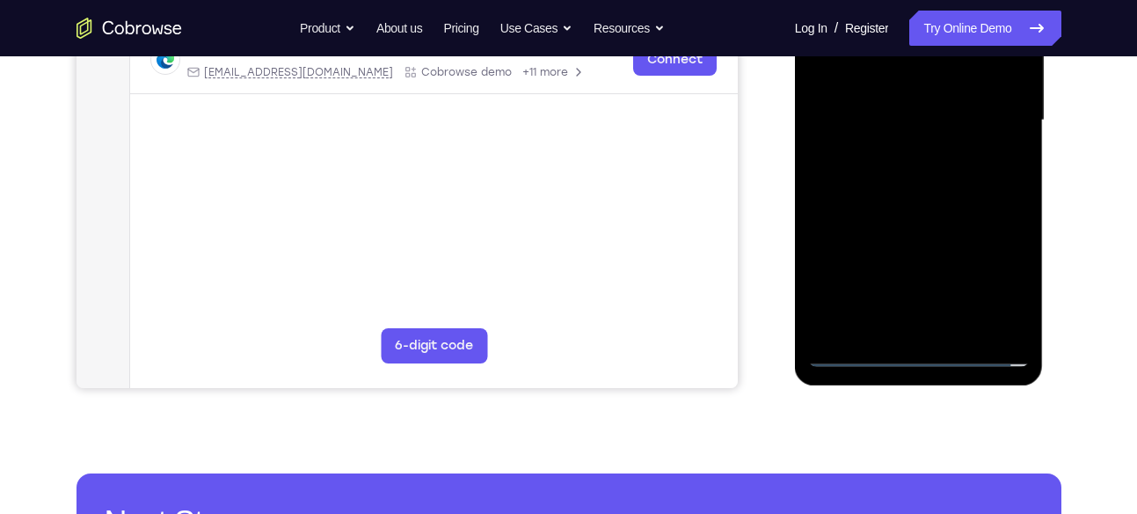
drag, startPoint x: 884, startPoint y: 253, endPoint x: 875, endPoint y: 216, distance: 38.0
click at [875, 216] on div at bounding box center [919, 120] width 222 height 492
click at [888, 201] on div at bounding box center [919, 120] width 222 height 492
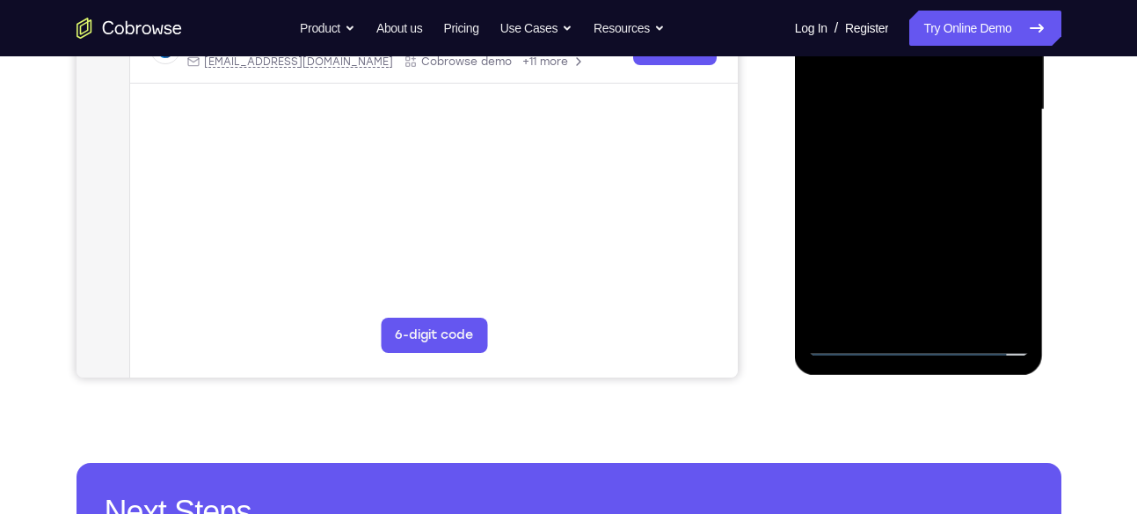
scroll to position [443, 0]
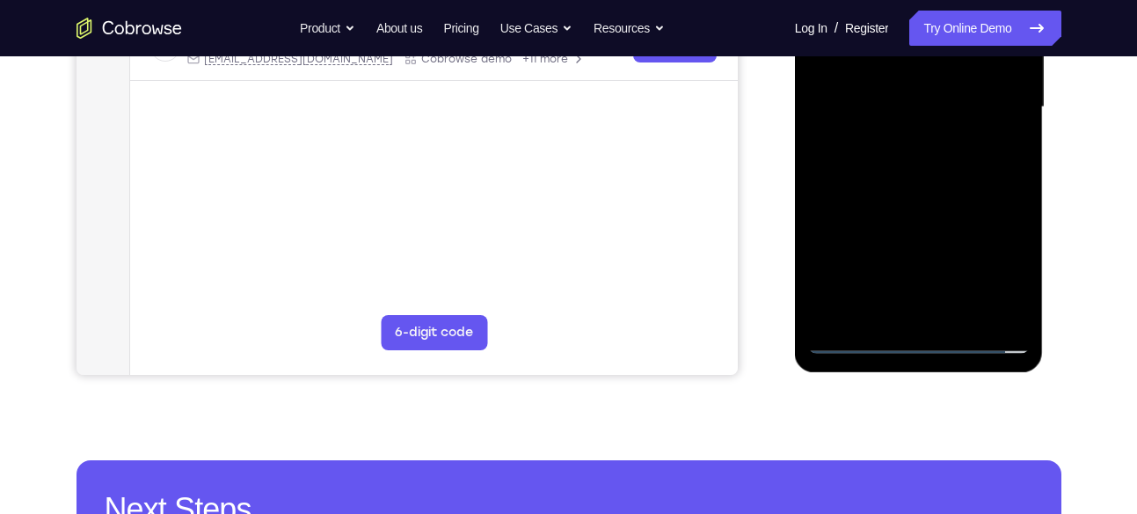
click at [919, 271] on div at bounding box center [919, 107] width 222 height 492
click at [829, 289] on div at bounding box center [919, 107] width 222 height 492
click at [844, 289] on div at bounding box center [919, 107] width 222 height 492
click at [860, 287] on div at bounding box center [919, 107] width 222 height 492
click at [883, 288] on div at bounding box center [919, 107] width 222 height 492
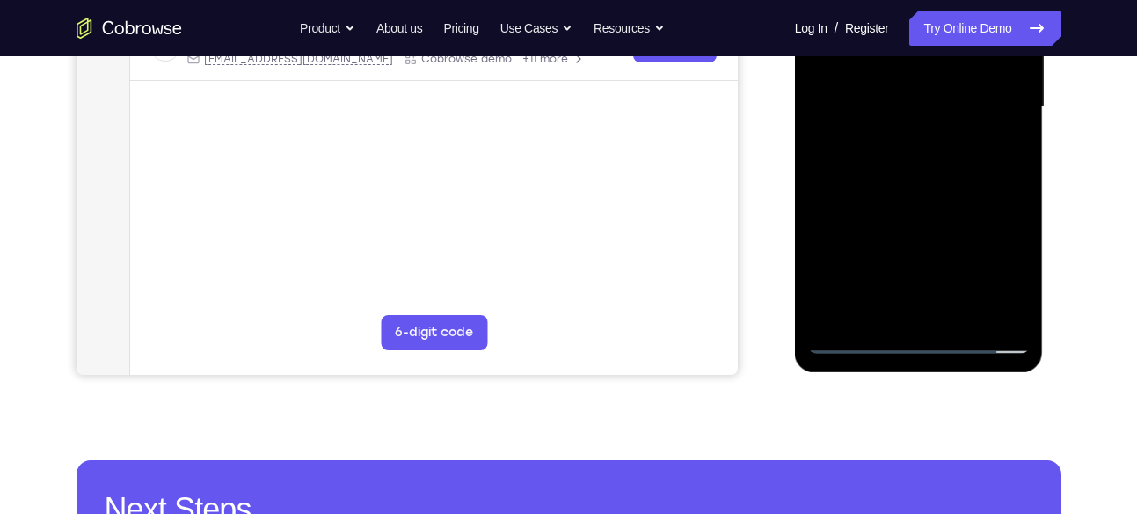
click at [909, 288] on div at bounding box center [919, 107] width 222 height 492
click at [932, 288] on div at bounding box center [919, 107] width 222 height 492
click at [967, 288] on div at bounding box center [919, 107] width 222 height 492
click at [990, 288] on div at bounding box center [919, 107] width 222 height 492
click at [1003, 288] on div at bounding box center [919, 107] width 222 height 492
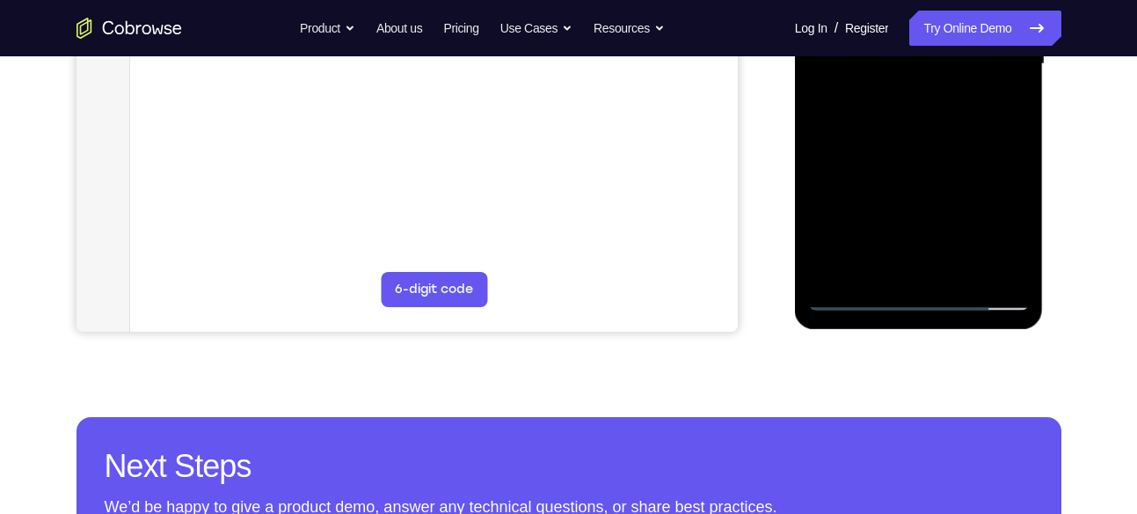
scroll to position [487, 0]
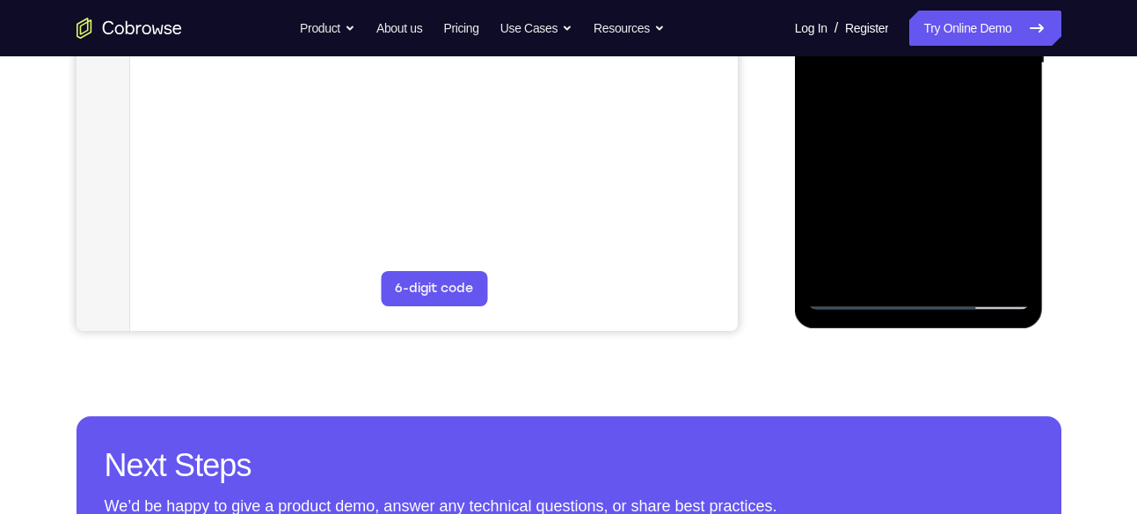
click at [872, 161] on div at bounding box center [919, 63] width 222 height 492
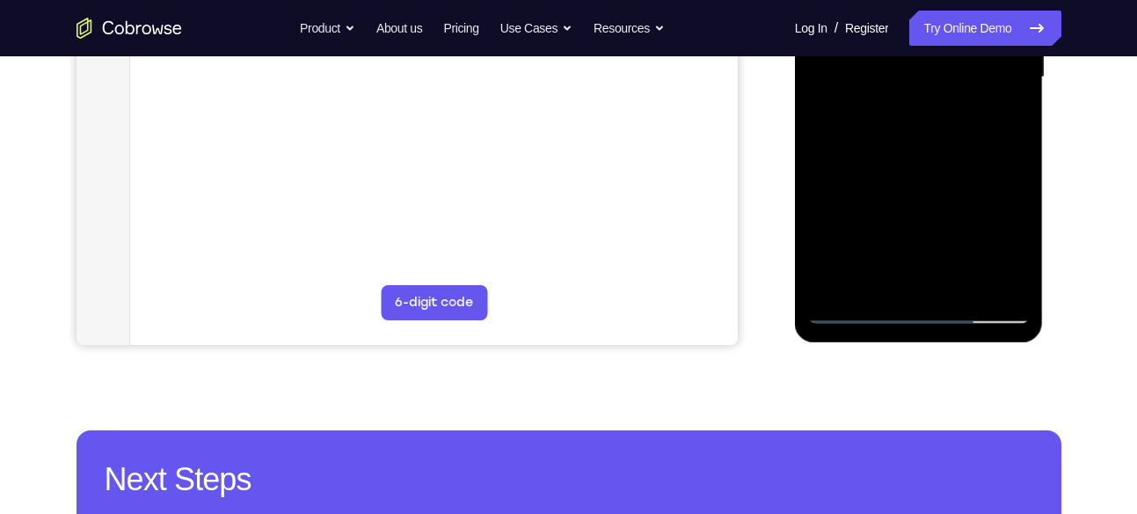
scroll to position [477, 0]
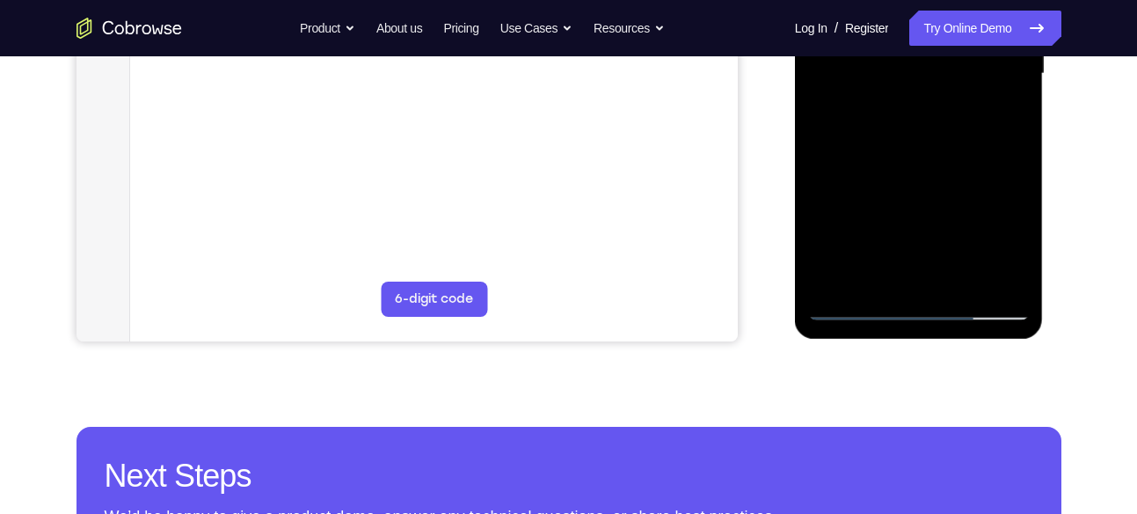
click at [913, 220] on div at bounding box center [919, 74] width 222 height 492
click at [835, 272] on div at bounding box center [919, 74] width 222 height 492
click at [856, 275] on div at bounding box center [919, 74] width 222 height 492
click at [895, 274] on div at bounding box center [919, 74] width 222 height 492
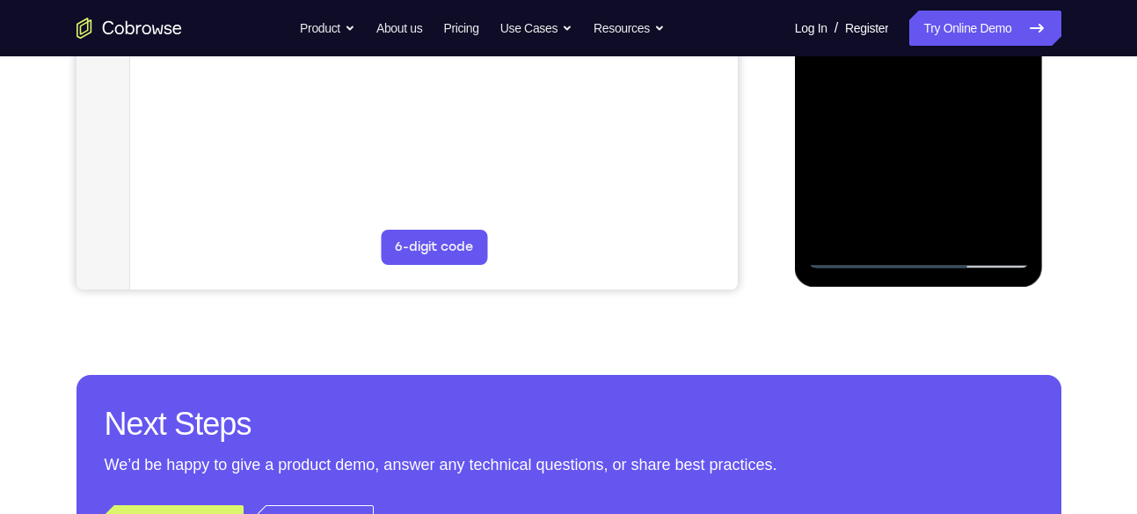
drag, startPoint x: 952, startPoint y: 214, endPoint x: 951, endPoint y: 184, distance: 29.9
click at [951, 184] on div at bounding box center [919, 22] width 222 height 492
click at [973, 196] on div at bounding box center [919, 22] width 222 height 492
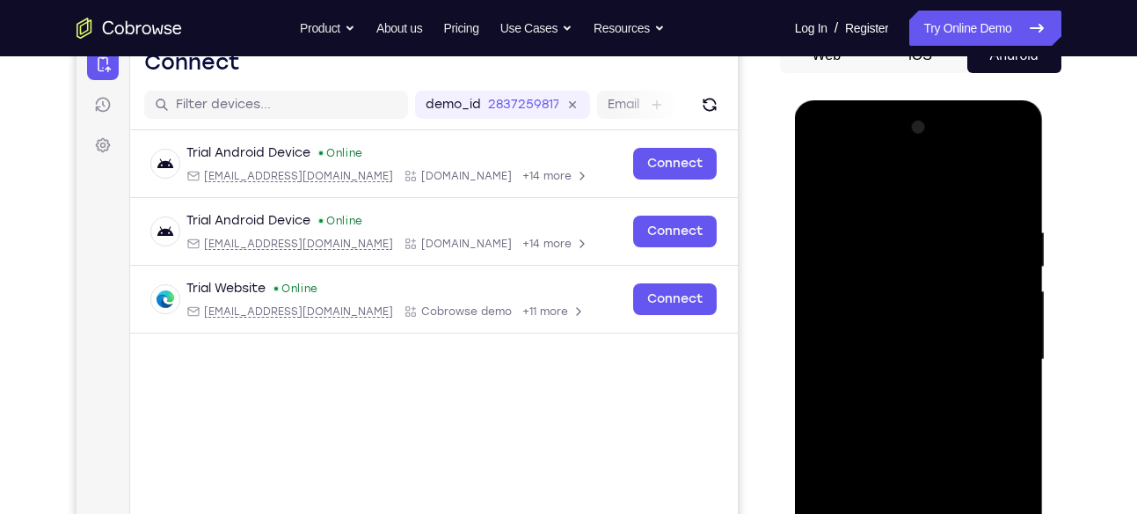
scroll to position [186, 0]
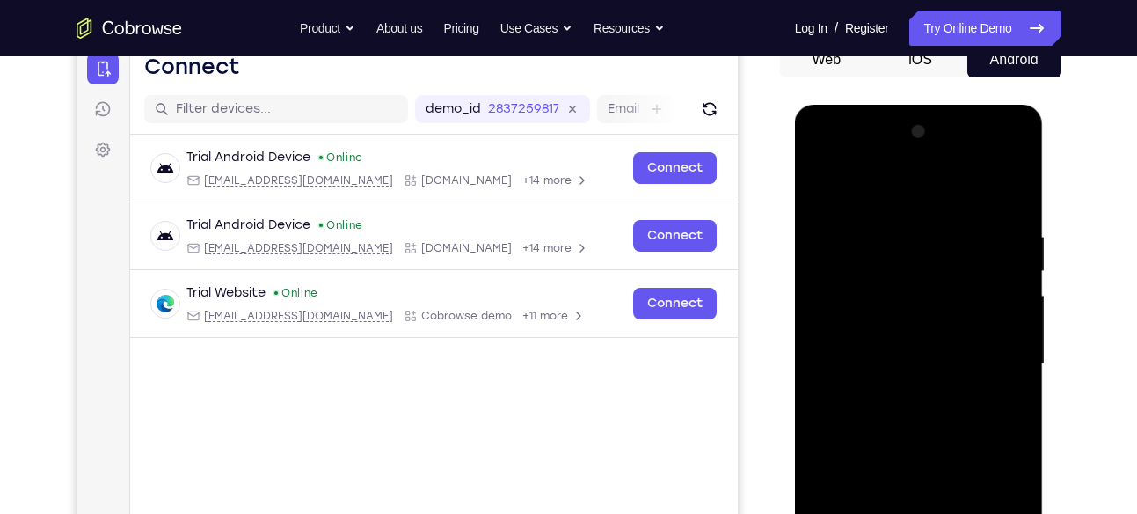
click at [925, 205] on div at bounding box center [919, 364] width 222 height 492
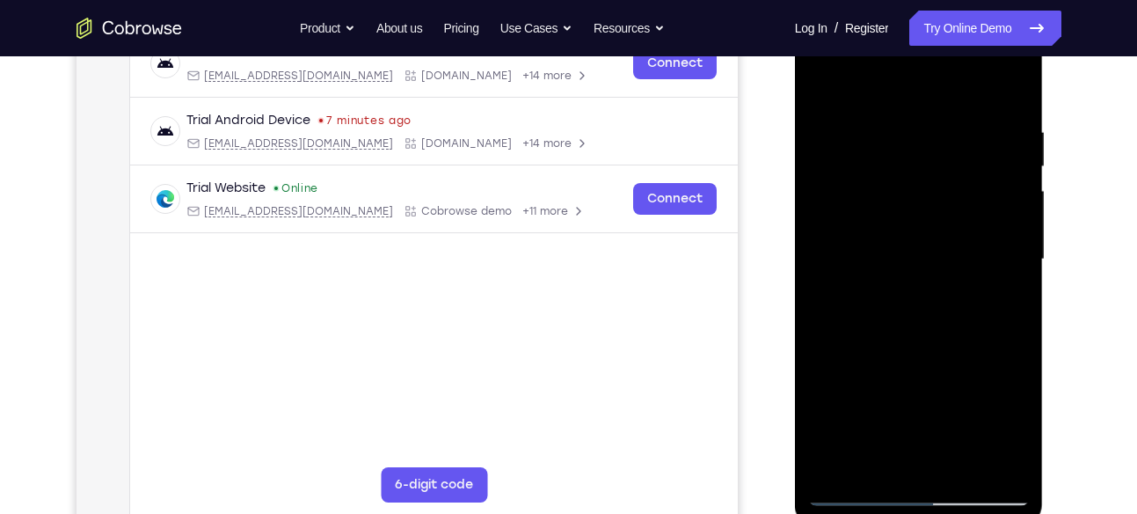
scroll to position [357, 0]
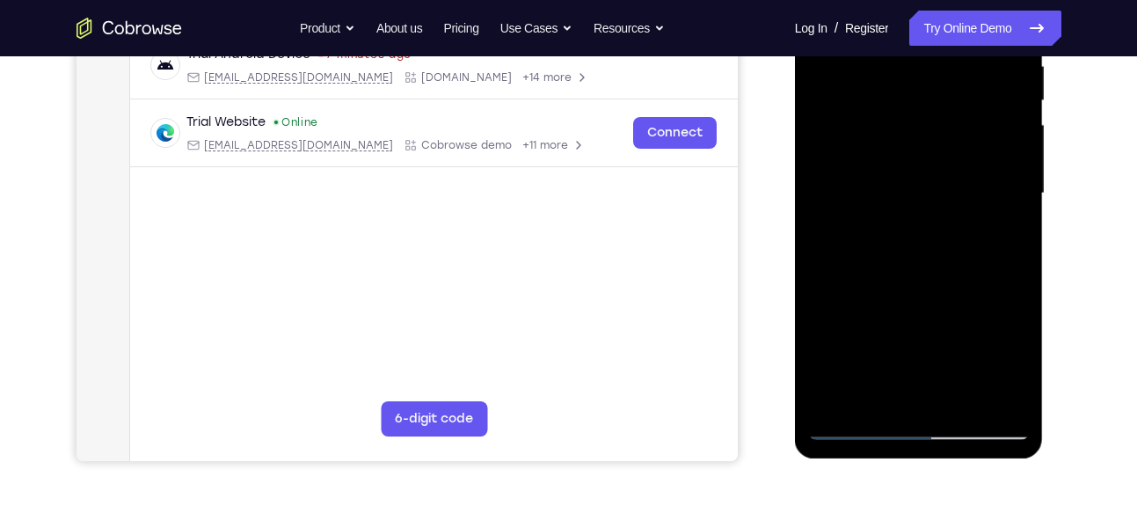
click at [972, 222] on div at bounding box center [919, 193] width 222 height 492
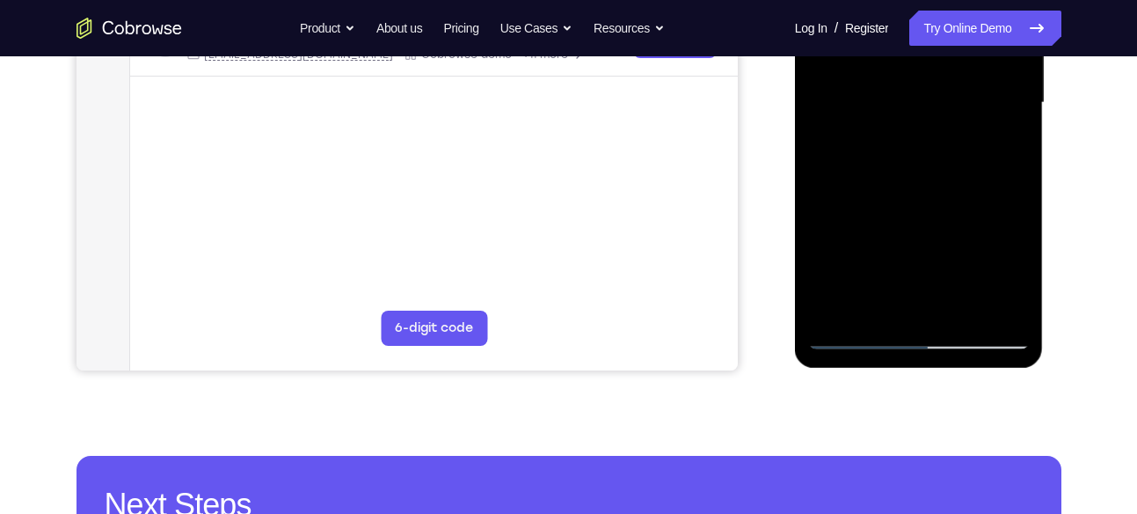
scroll to position [476, 0]
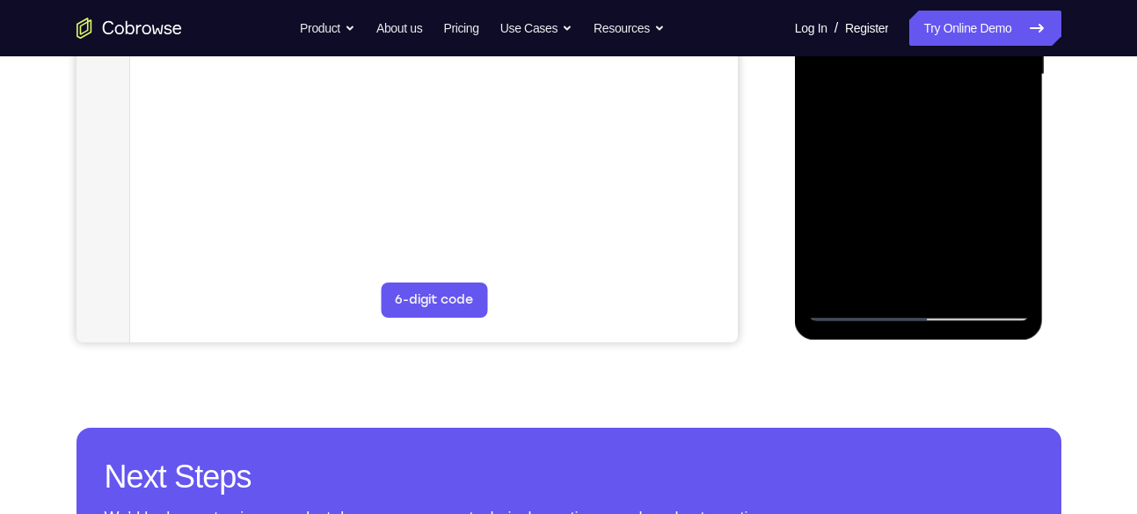
click at [852, 310] on div at bounding box center [919, 75] width 222 height 492
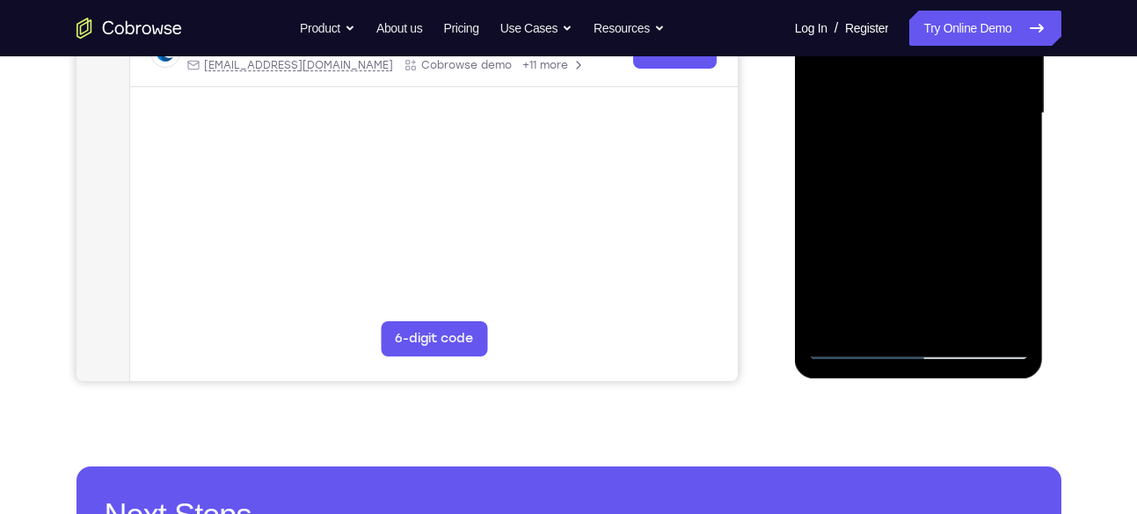
scroll to position [483, 0]
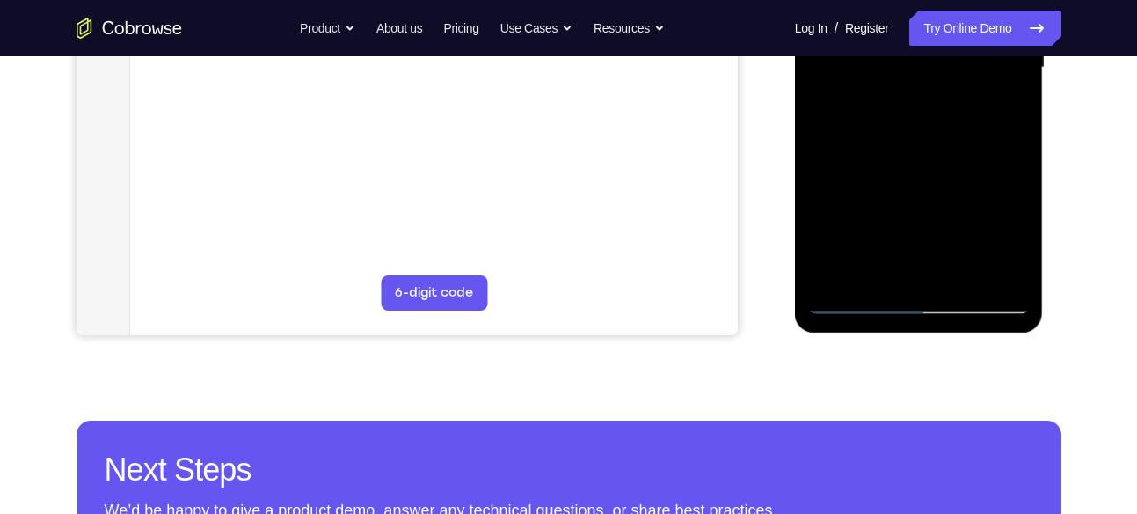
click at [856, 309] on div at bounding box center [919, 68] width 222 height 492
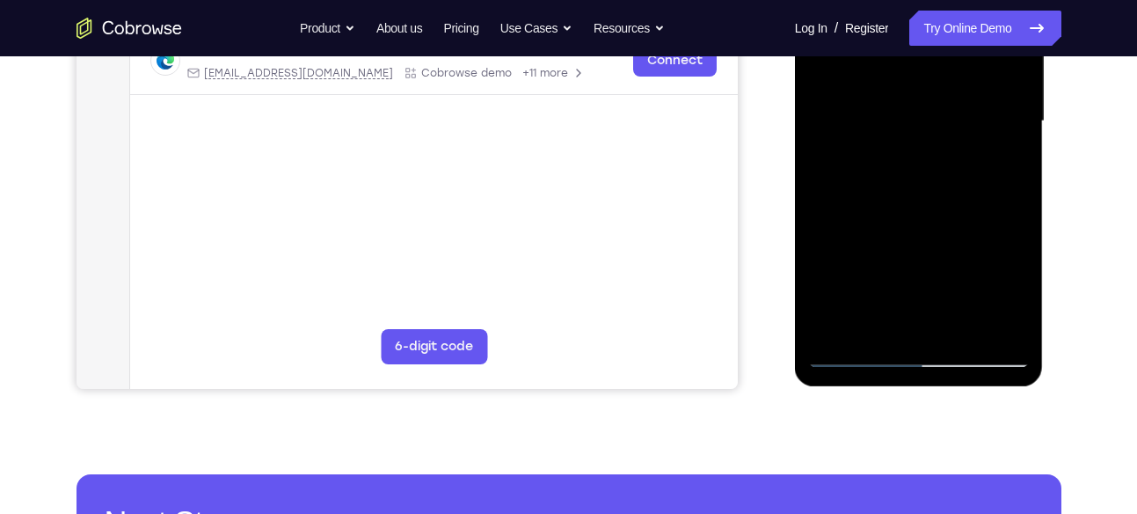
click at [950, 213] on div at bounding box center [919, 121] width 222 height 492
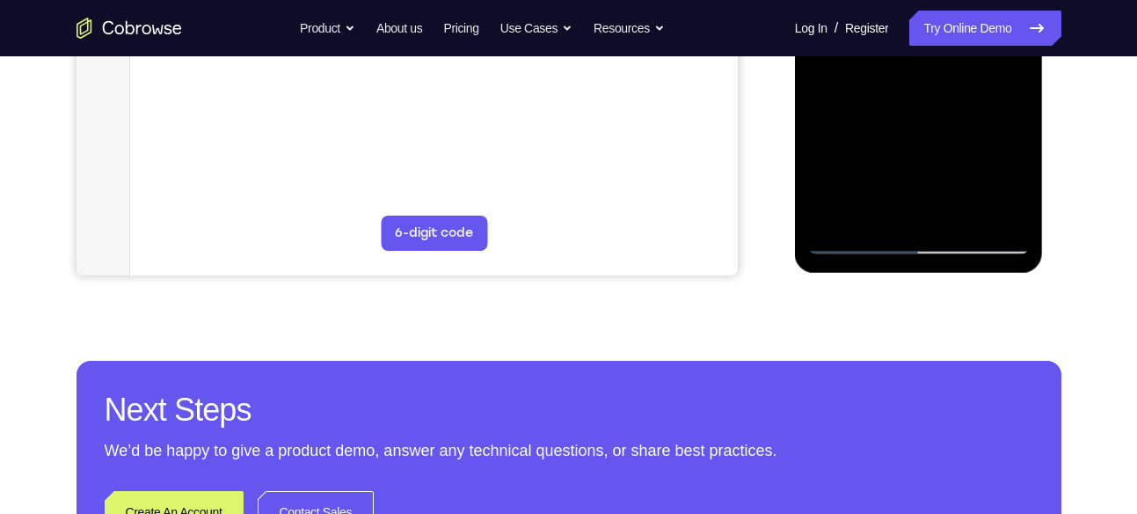
scroll to position [543, 0]
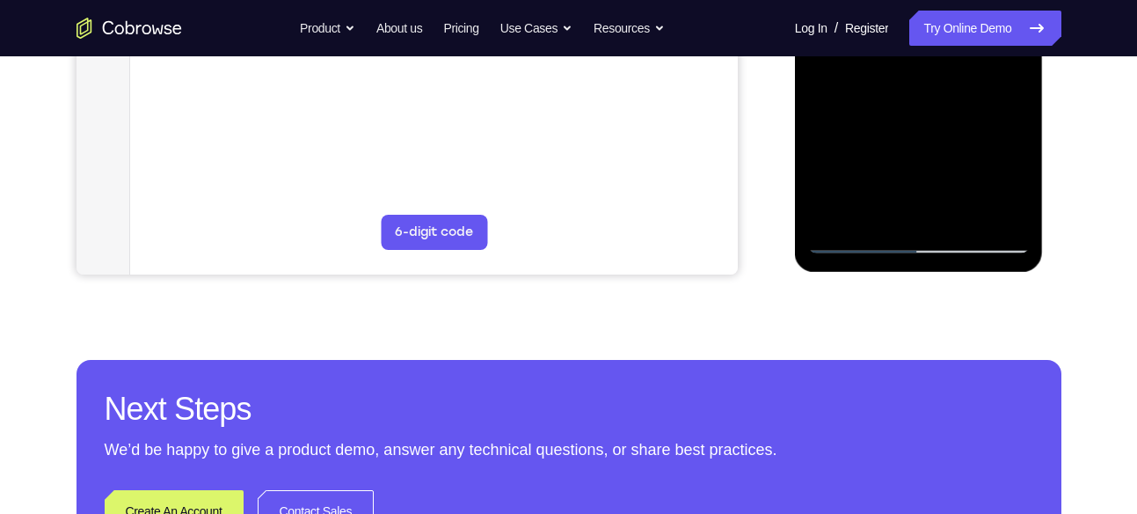
click at [866, 236] on div at bounding box center [919, 7] width 222 height 492
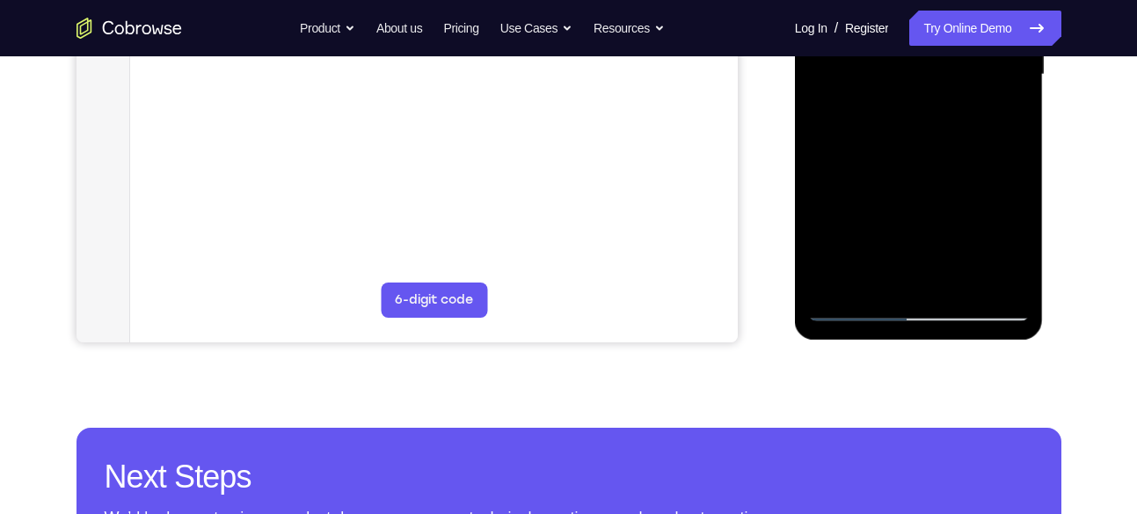
scroll to position [477, 0]
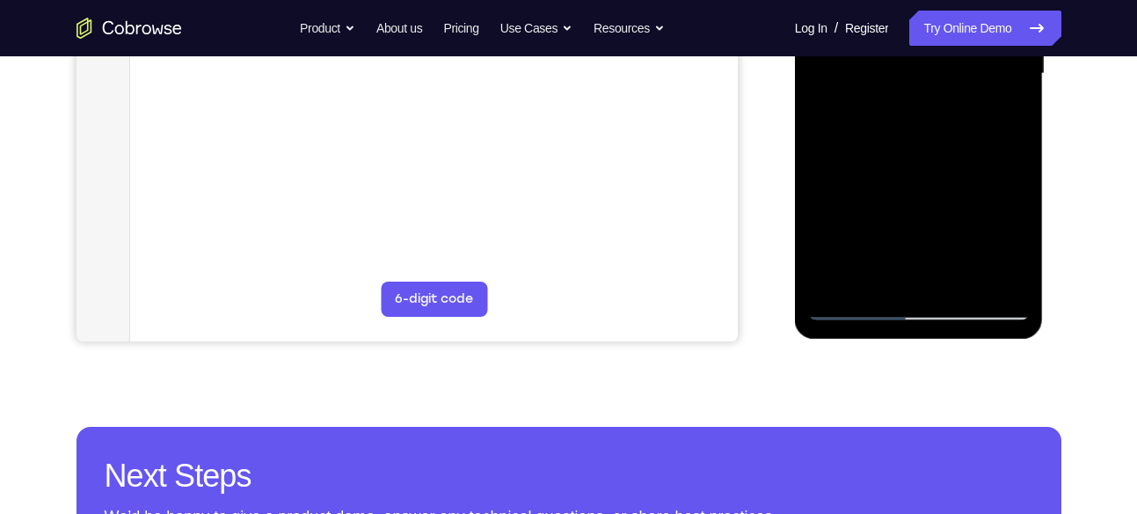
click at [951, 249] on div at bounding box center [919, 74] width 222 height 492
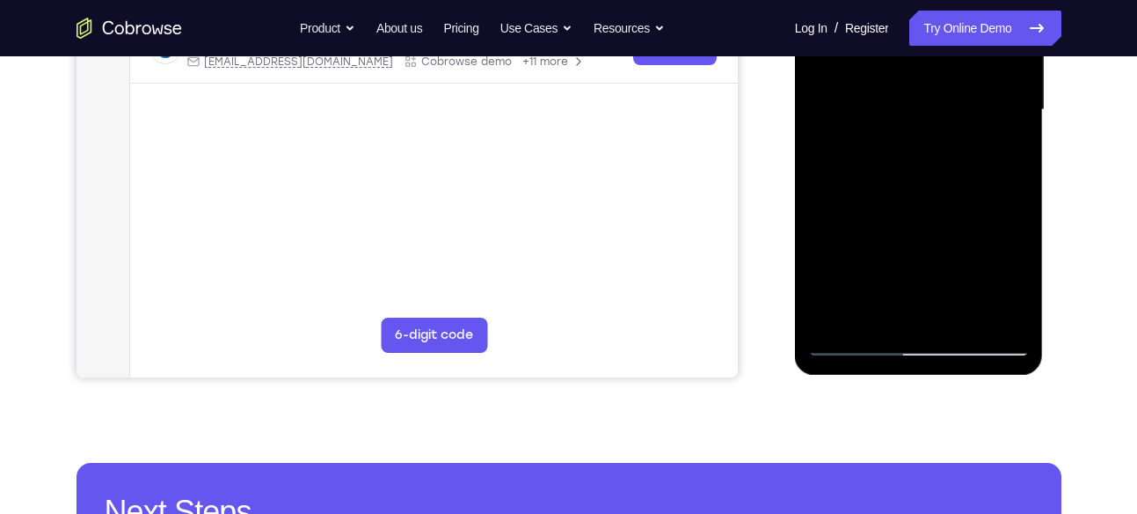
scroll to position [442, 0]
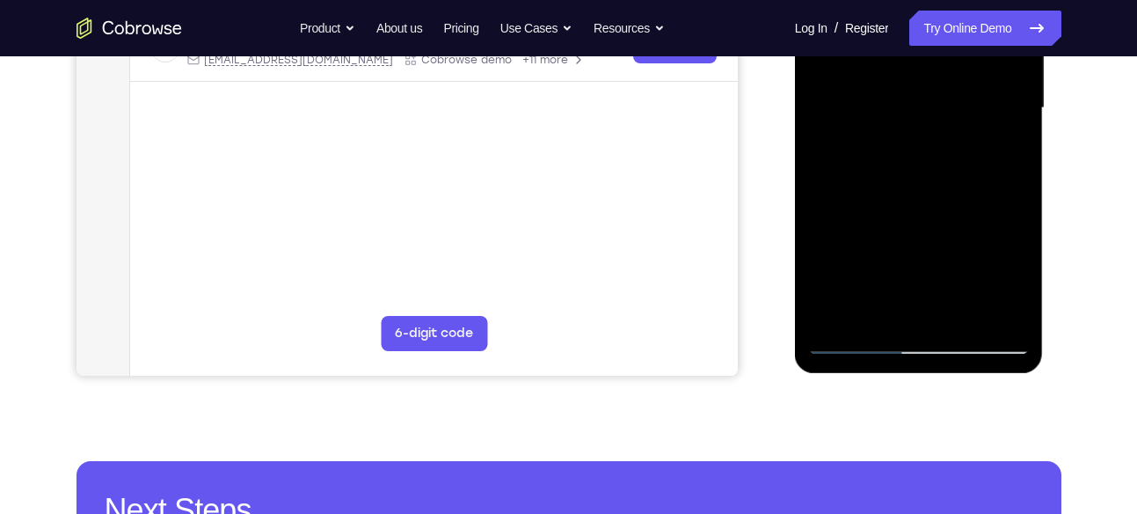
click at [916, 253] on div at bounding box center [919, 108] width 222 height 492
click at [841, 244] on div at bounding box center [919, 108] width 222 height 492
click at [860, 244] on div at bounding box center [919, 108] width 222 height 492
click at [906, 247] on div at bounding box center [919, 108] width 222 height 492
click at [947, 249] on div at bounding box center [919, 108] width 222 height 492
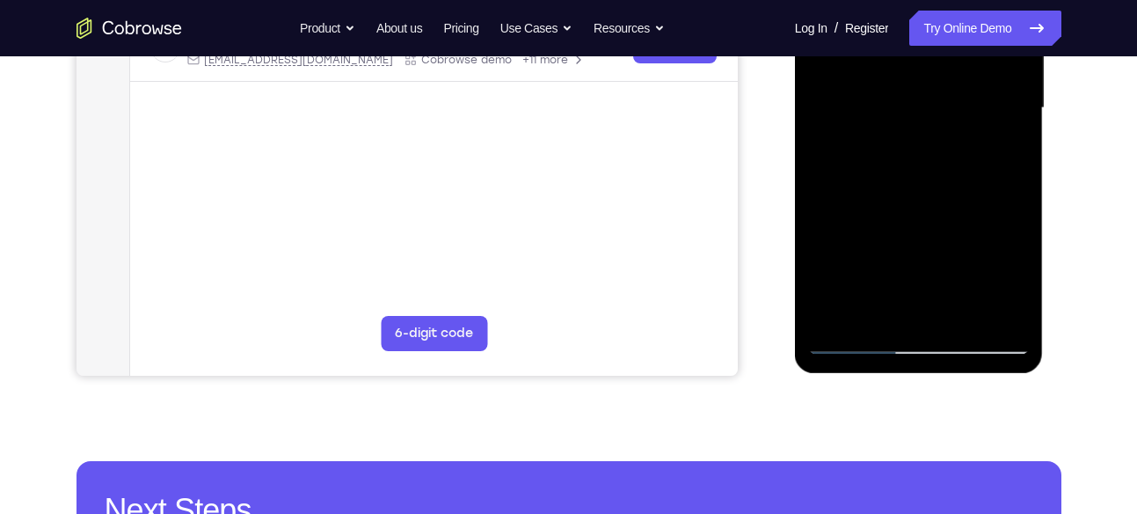
click at [984, 251] on div at bounding box center [919, 108] width 222 height 492
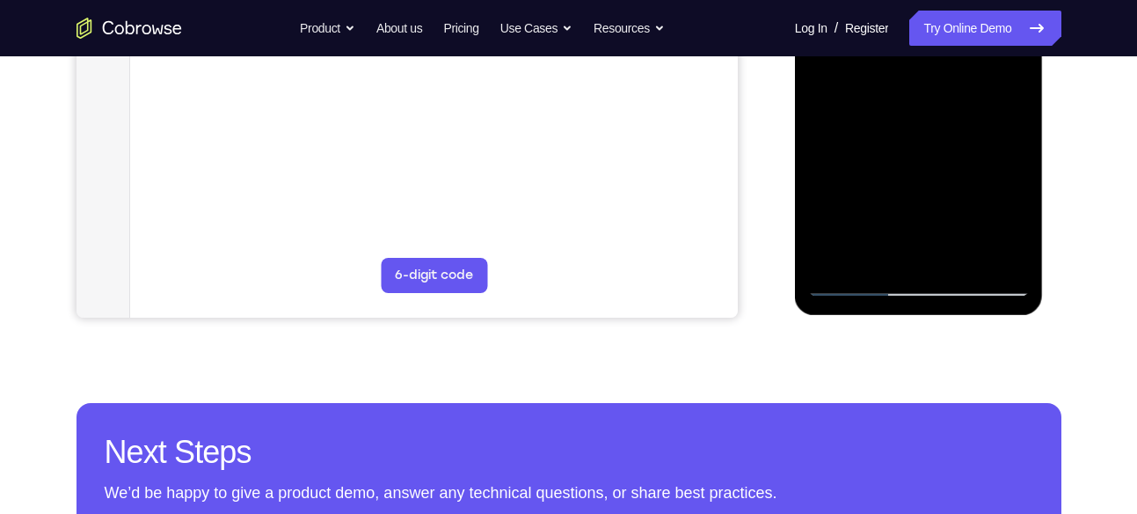
scroll to position [501, 0]
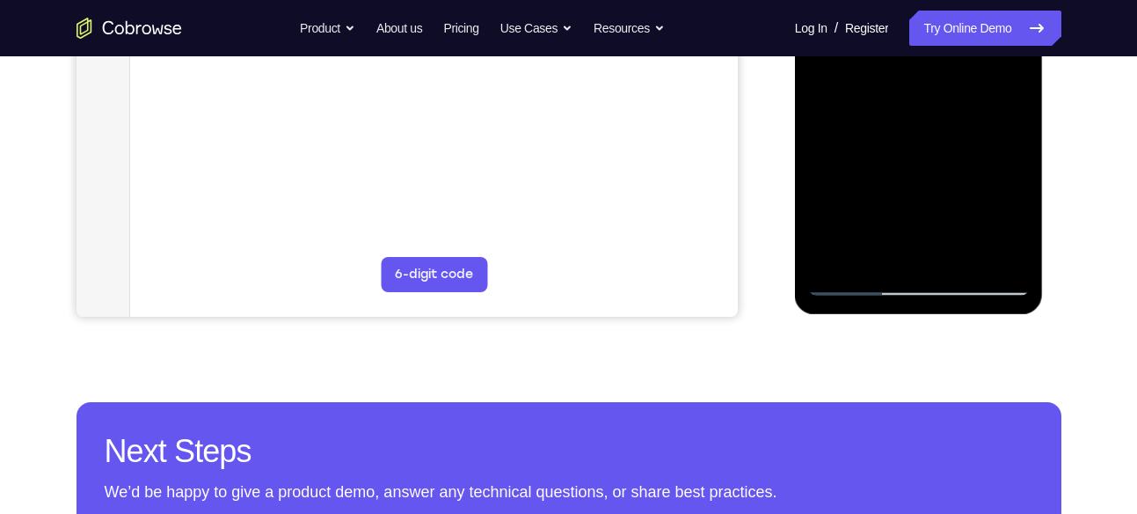
click at [984, 199] on div at bounding box center [919, 49] width 222 height 492
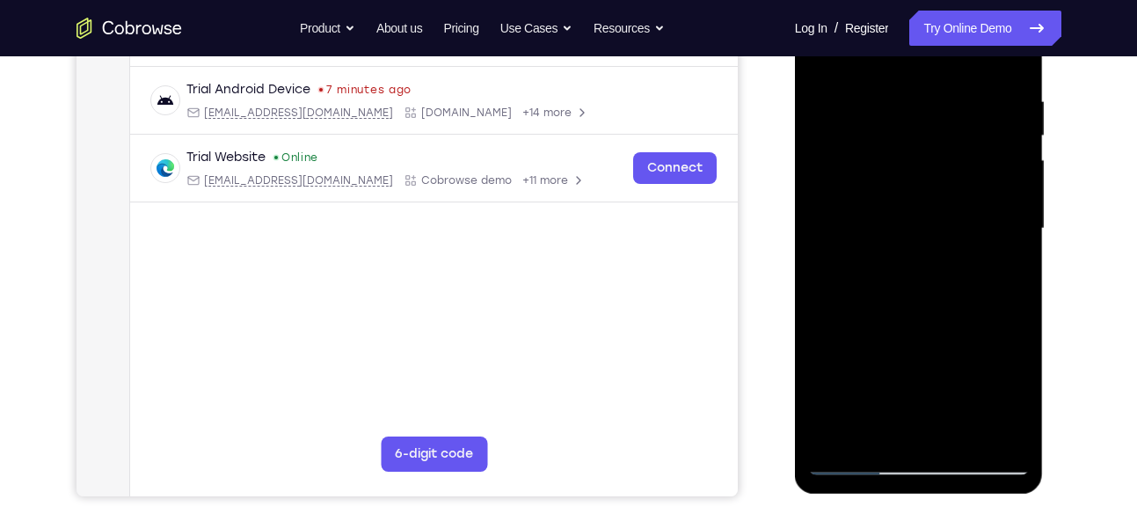
scroll to position [419, 0]
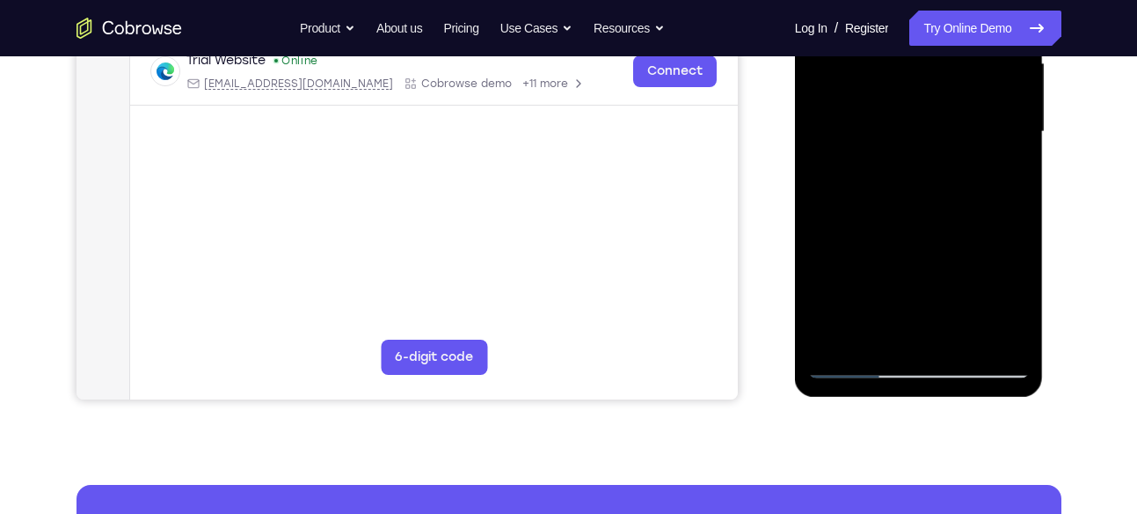
click at [906, 278] on div at bounding box center [919, 132] width 222 height 492
click at [836, 317] on div at bounding box center [919, 132] width 222 height 492
click at [856, 313] on div at bounding box center [919, 132] width 222 height 492
click at [849, 314] on div at bounding box center [919, 132] width 222 height 492
click at [882, 314] on div at bounding box center [919, 132] width 222 height 492
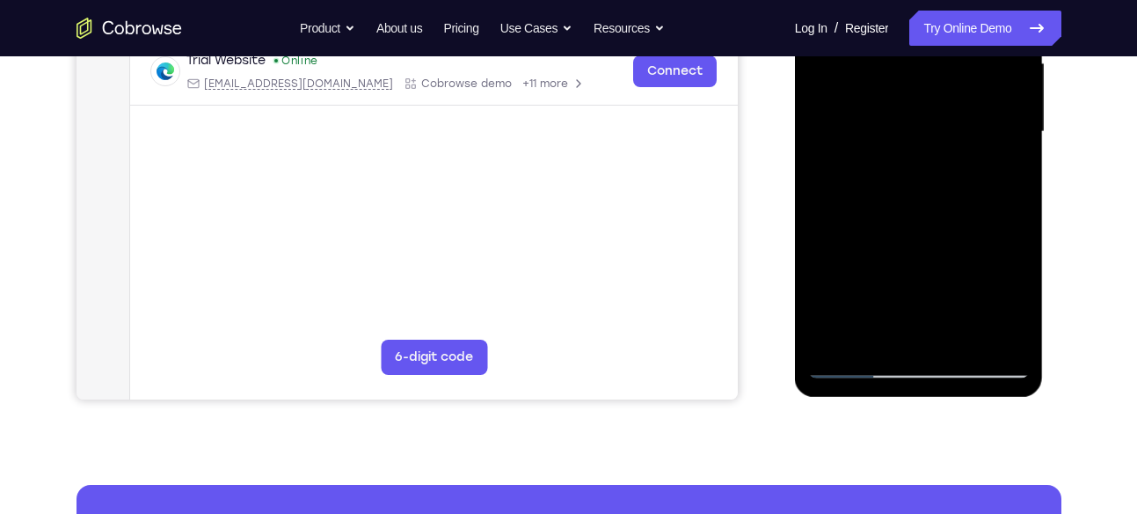
click at [934, 311] on div at bounding box center [919, 132] width 222 height 492
click at [960, 287] on div at bounding box center [919, 132] width 222 height 492
click at [980, 314] on div at bounding box center [919, 132] width 222 height 492
click at [999, 314] on div at bounding box center [919, 132] width 222 height 492
click at [1004, 313] on div at bounding box center [919, 132] width 222 height 492
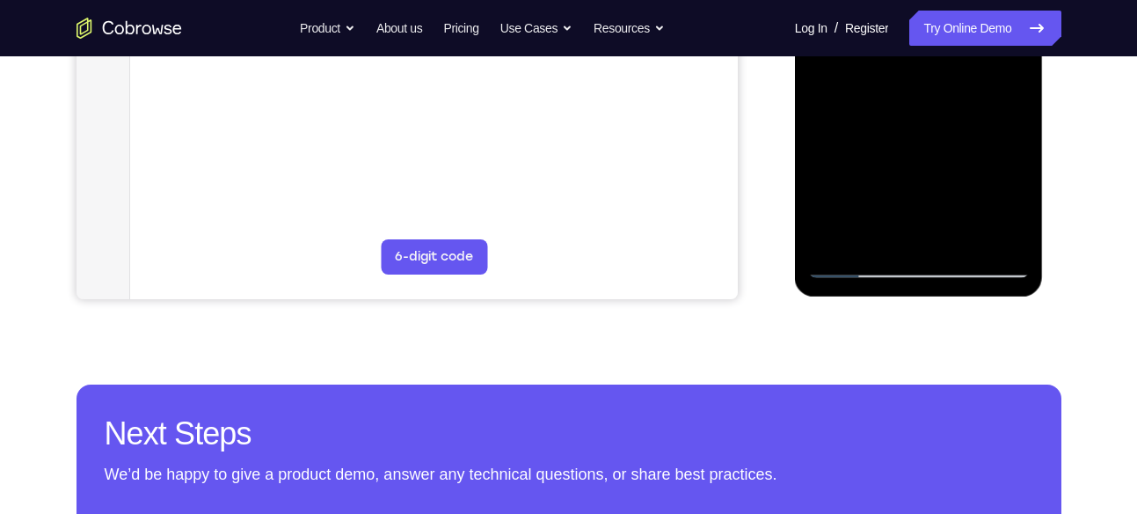
scroll to position [521, 0]
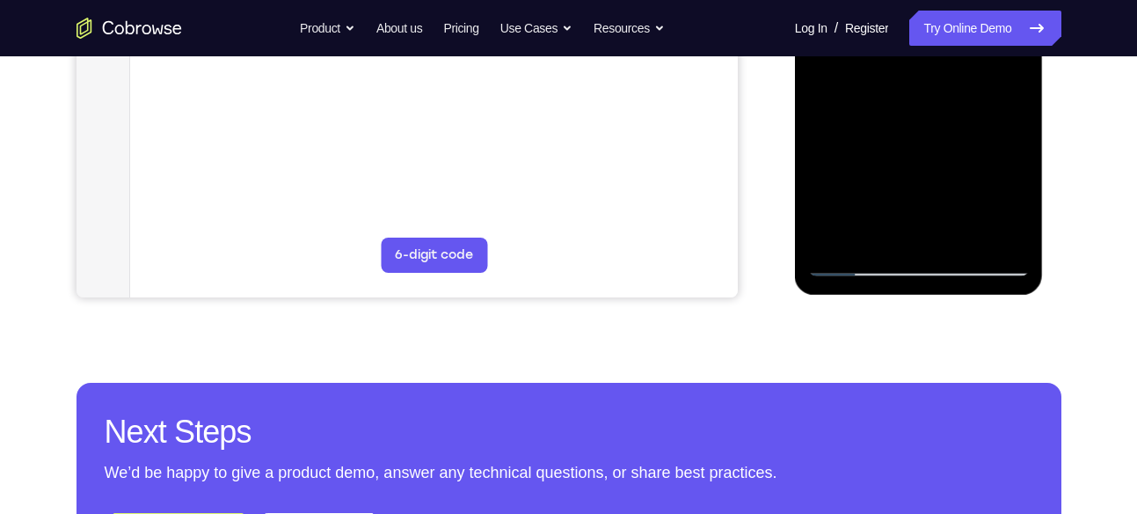
click at [875, 217] on div at bounding box center [919, 30] width 222 height 492
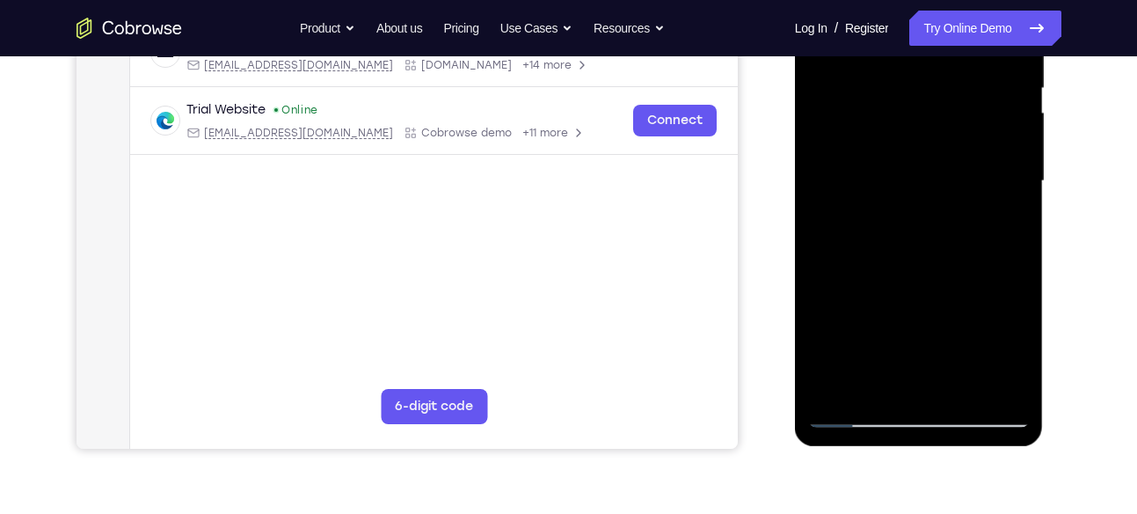
scroll to position [447, 0]
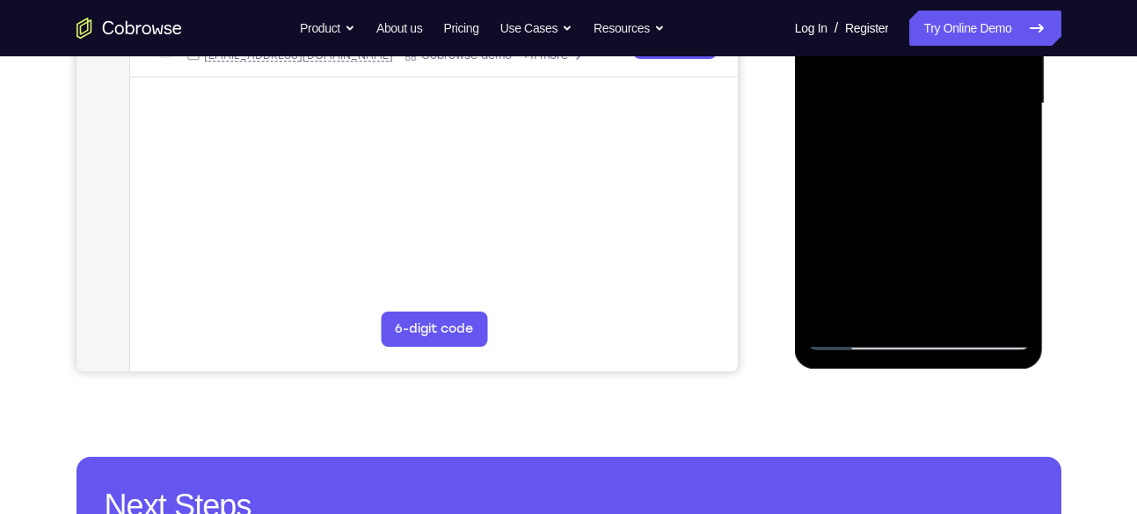
click at [904, 244] on div at bounding box center [919, 104] width 222 height 492
click at [846, 306] on div at bounding box center [919, 104] width 222 height 492
click at [834, 306] on div at bounding box center [919, 104] width 222 height 492
click at [824, 306] on div at bounding box center [919, 104] width 222 height 492
click at [932, 252] on div at bounding box center [919, 104] width 222 height 492
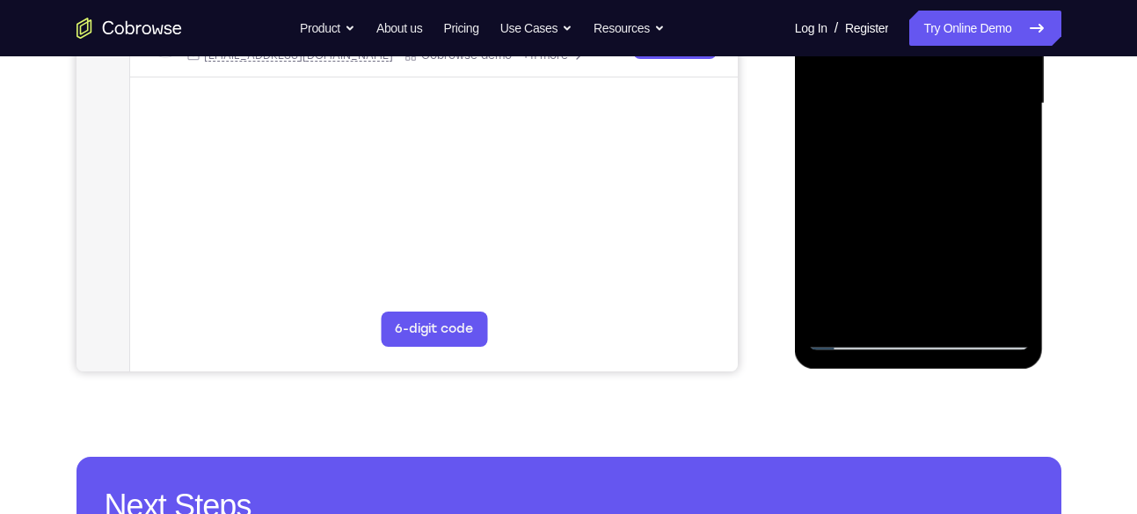
click at [837, 307] on div at bounding box center [919, 104] width 222 height 492
click at [858, 307] on div at bounding box center [919, 104] width 222 height 492
click at [848, 307] on div at bounding box center [919, 104] width 222 height 492
click at [837, 307] on div at bounding box center [919, 104] width 222 height 492
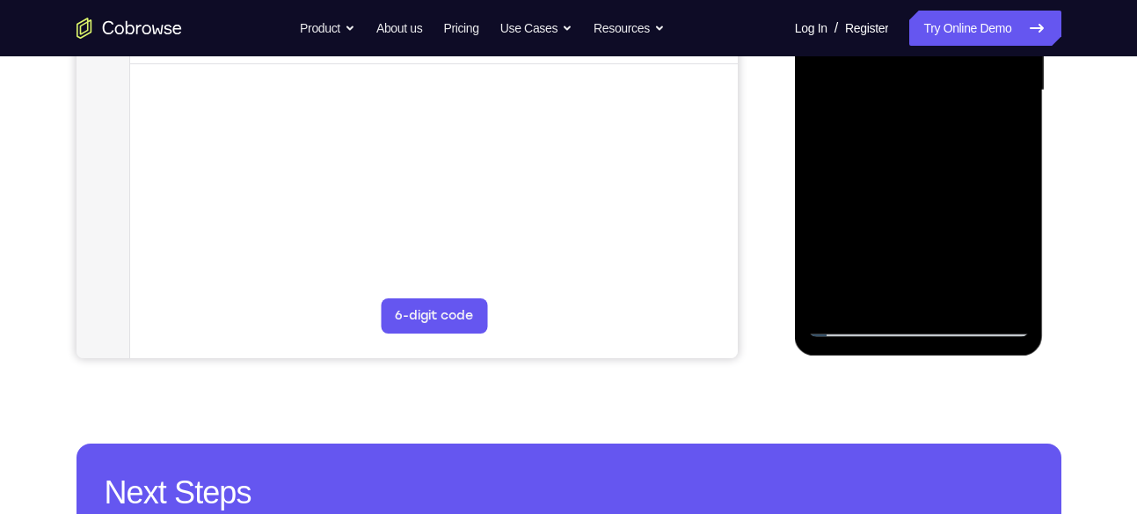
scroll to position [459, 0]
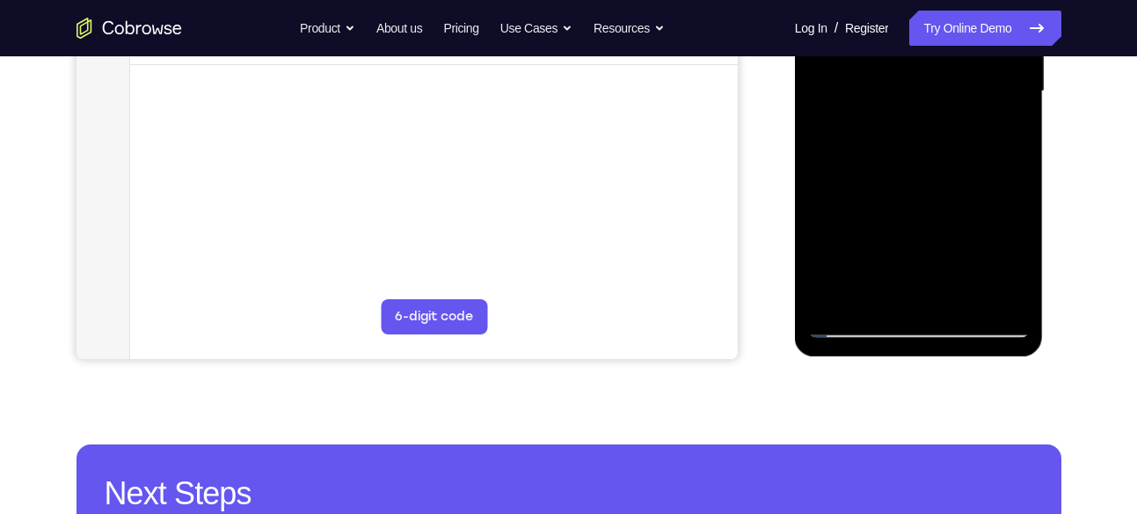
click at [909, 252] on div at bounding box center [919, 91] width 222 height 492
click at [872, 293] on div at bounding box center [919, 91] width 222 height 492
click at [900, 290] on div at bounding box center [919, 91] width 222 height 492
click at [931, 289] on div at bounding box center [919, 91] width 222 height 492
click at [966, 296] on div at bounding box center [919, 91] width 222 height 492
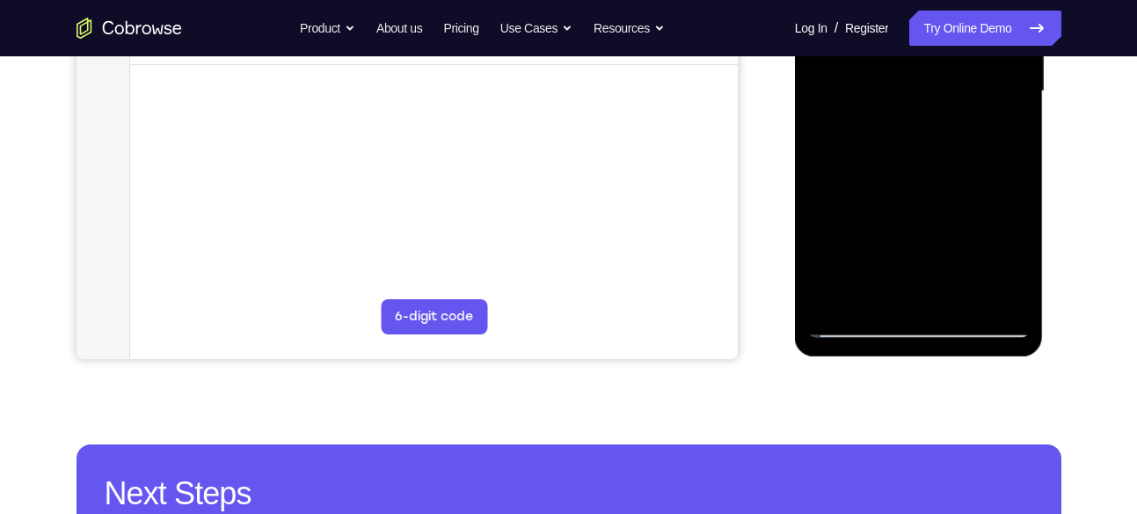
click at [994, 296] on div at bounding box center [919, 91] width 222 height 492
click at [1006, 293] on div at bounding box center [919, 91] width 222 height 492
click at [870, 291] on div at bounding box center [919, 91] width 222 height 492
click at [877, 209] on div at bounding box center [919, 91] width 222 height 492
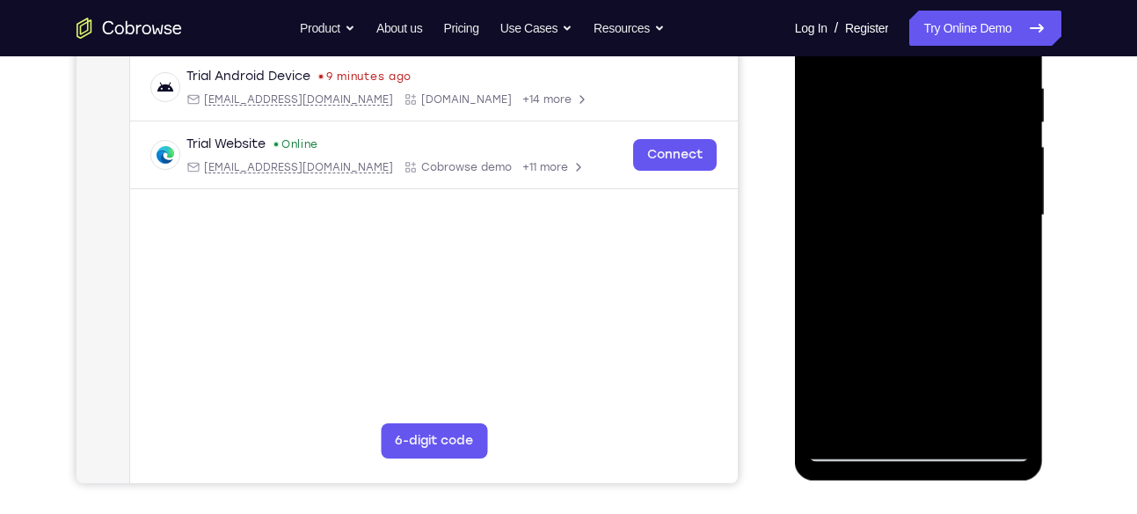
scroll to position [334, 0]
click at [915, 227] on div at bounding box center [919, 216] width 222 height 492
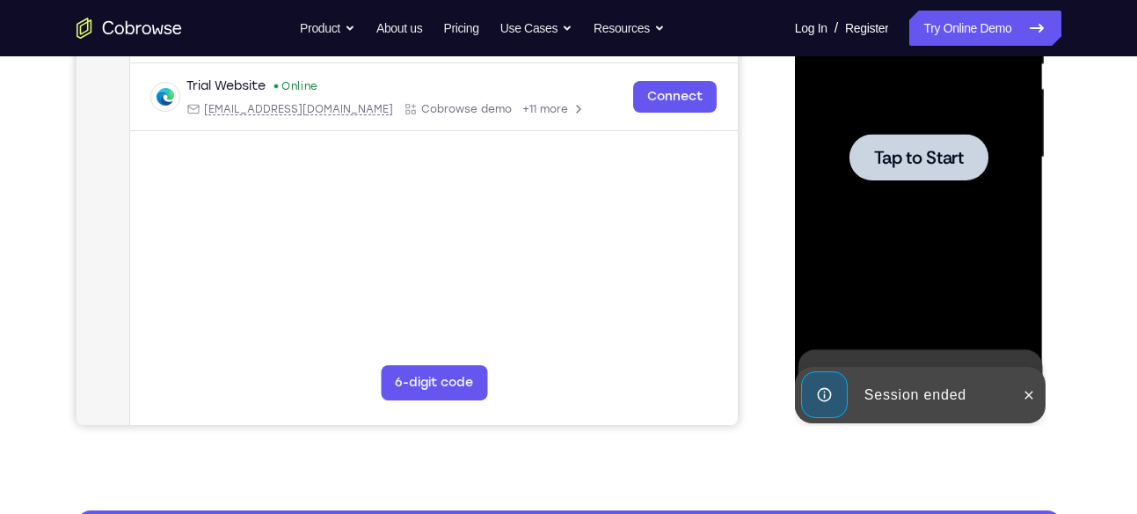
scroll to position [390, 0]
